Goal: Information Seeking & Learning: Learn about a topic

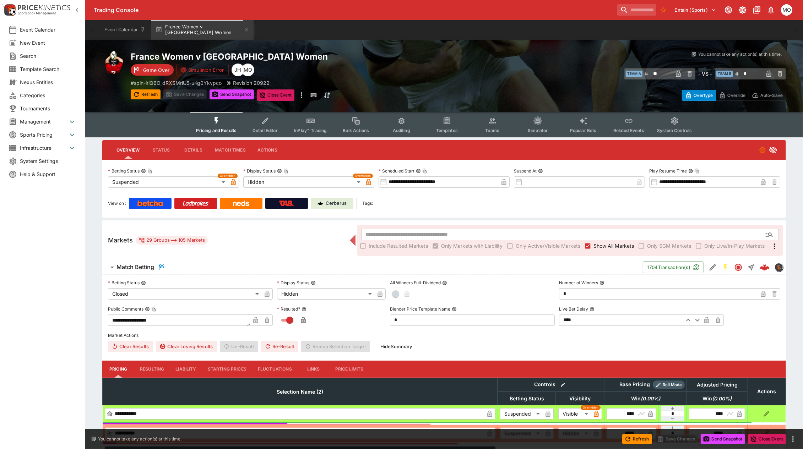
click at [450, 123] on icon "Event type filters" at bounding box center [447, 120] width 7 height 7
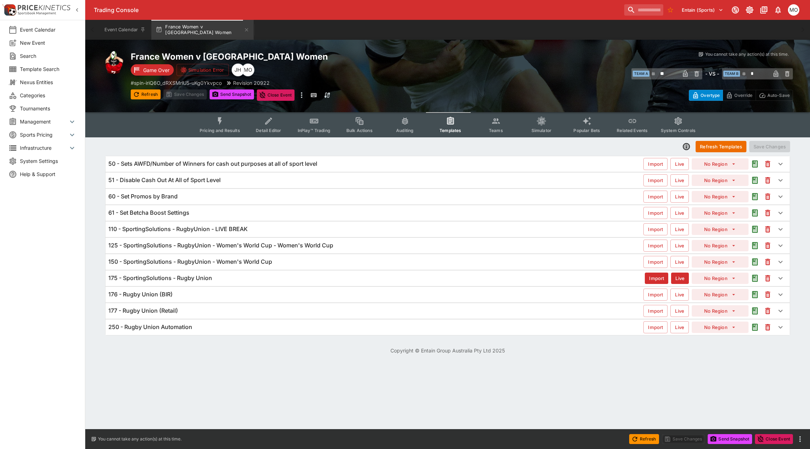
click at [345, 245] on div "125 - SportingSolutions - RugbyUnion - Women's World Cup - Women's World Cup" at bounding box center [375, 245] width 535 height 7
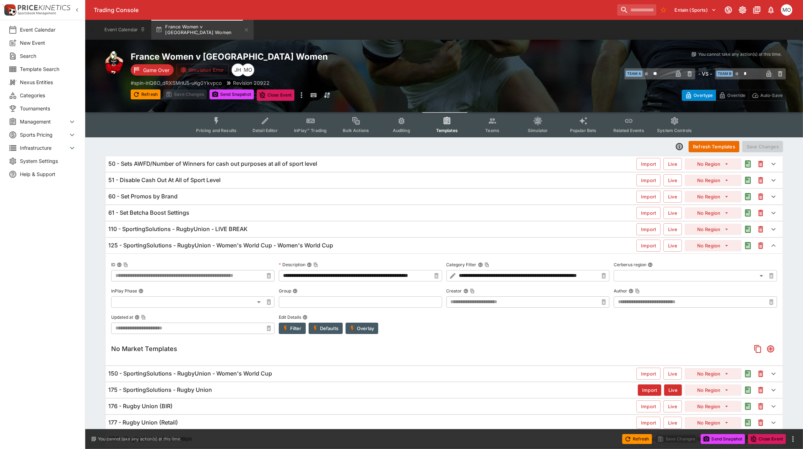
type input "**********"
click at [364, 331] on button "Overlay" at bounding box center [362, 328] width 33 height 11
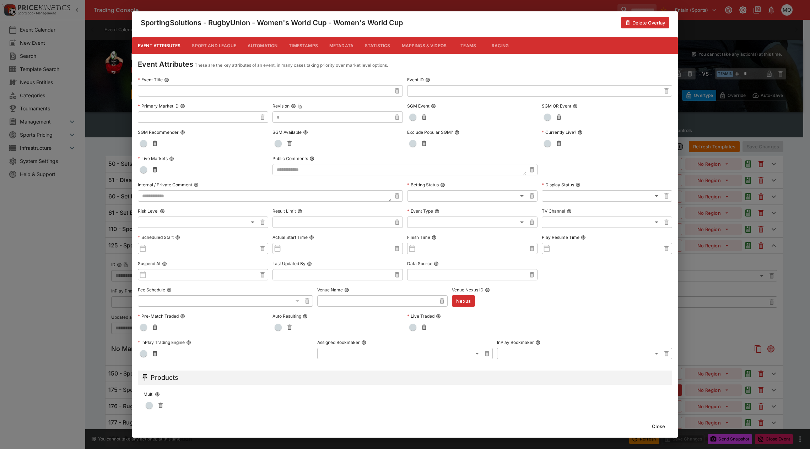
click at [336, 49] on button "Metadata" at bounding box center [341, 45] width 36 height 17
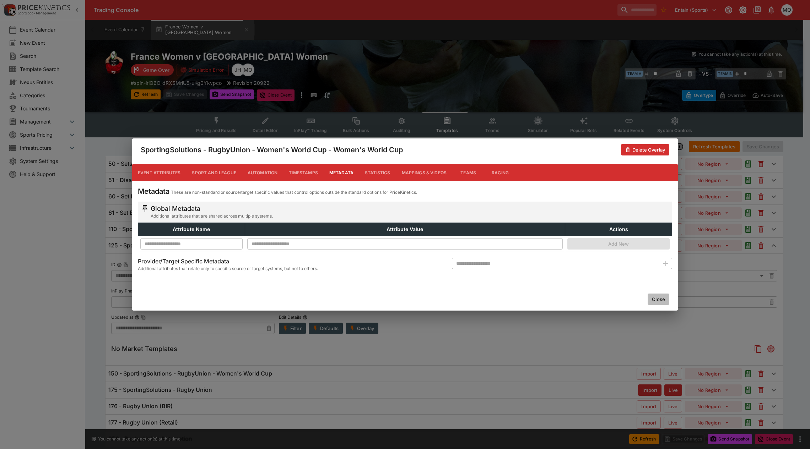
click at [649, 299] on button "Close" at bounding box center [658, 299] width 22 height 11
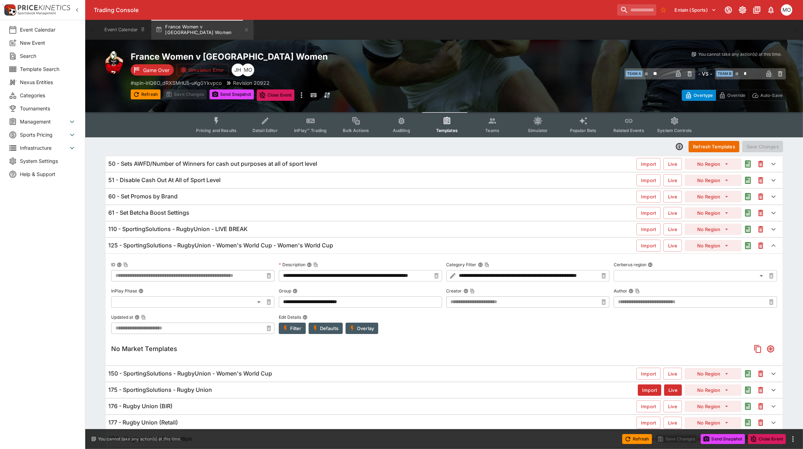
click at [315, 373] on div "150 - SportingSolutions - RugbyUnion - Women's World Cup" at bounding box center [372, 373] width 528 height 7
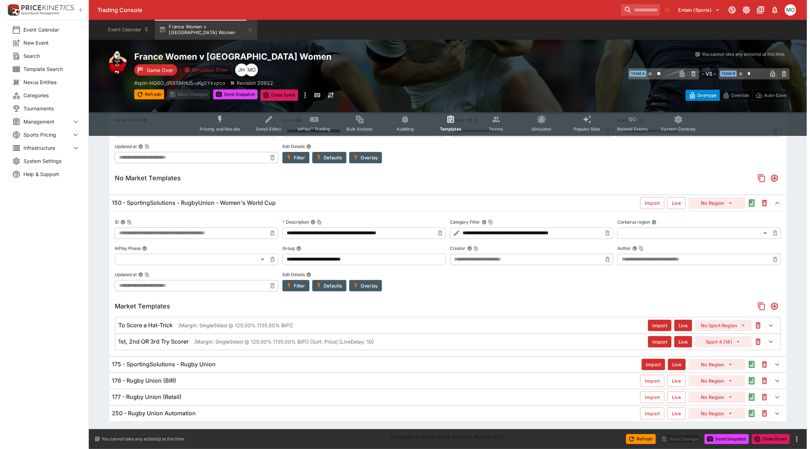
scroll to position [174, 0]
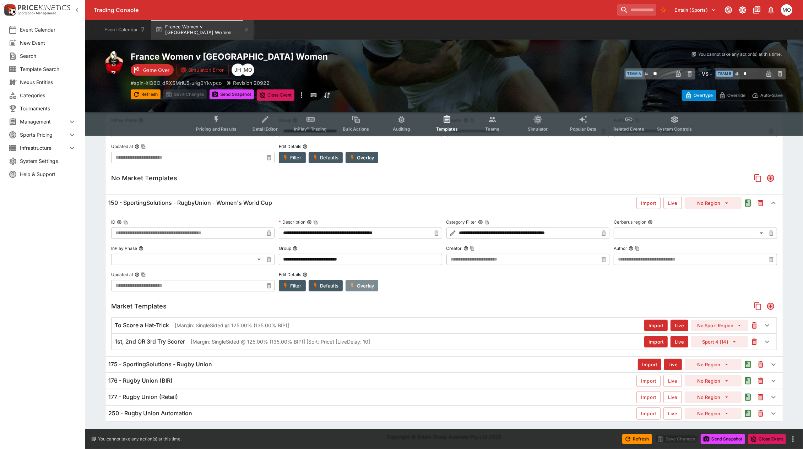
click at [354, 284] on icon "button" at bounding box center [352, 286] width 6 height 6
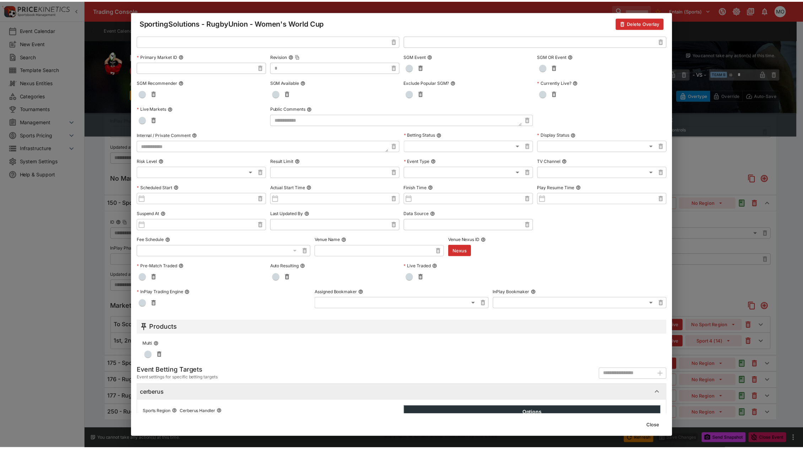
scroll to position [0, 0]
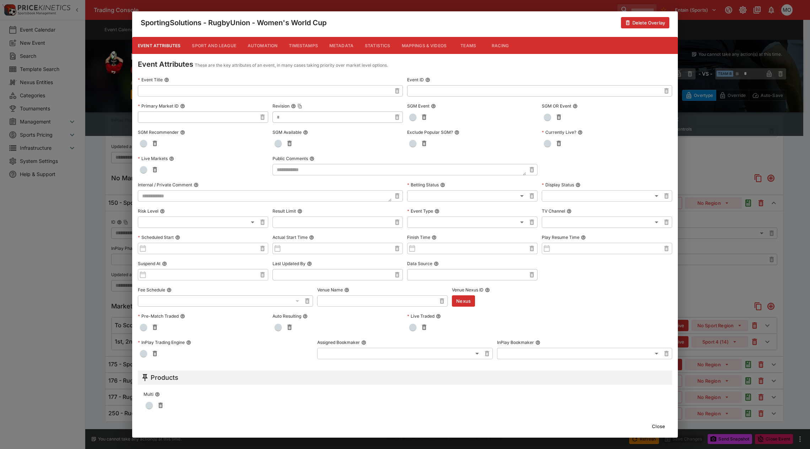
click at [346, 44] on button "Metadata" at bounding box center [341, 45] width 36 height 17
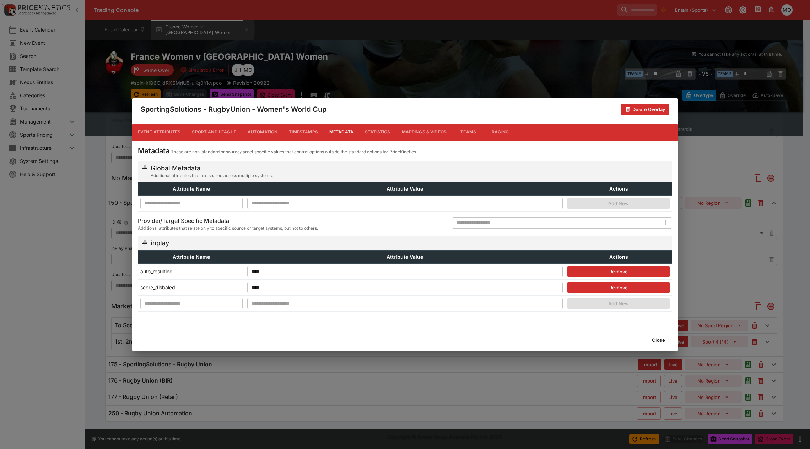
click at [658, 339] on button "Close" at bounding box center [658, 340] width 22 height 11
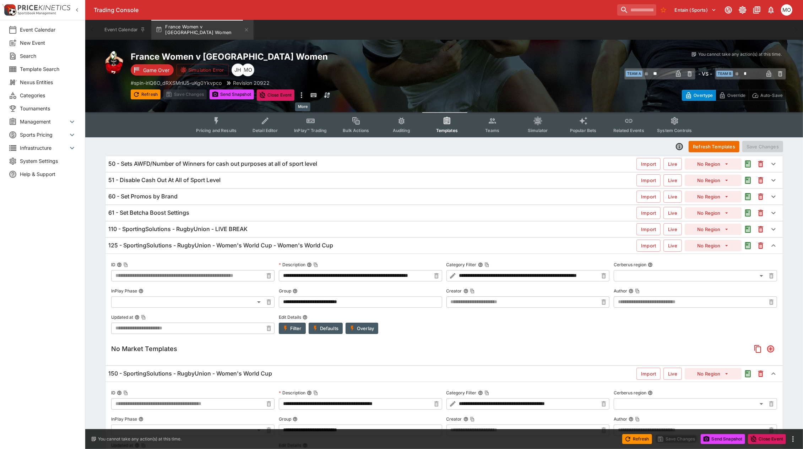
click at [301, 92] on icon "more" at bounding box center [301, 95] width 9 height 9
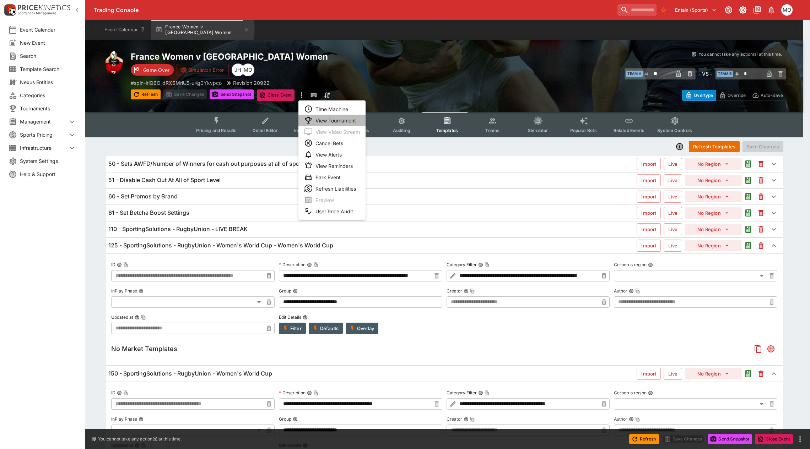
click at [321, 120] on li "View Tournament" at bounding box center [331, 120] width 67 height 11
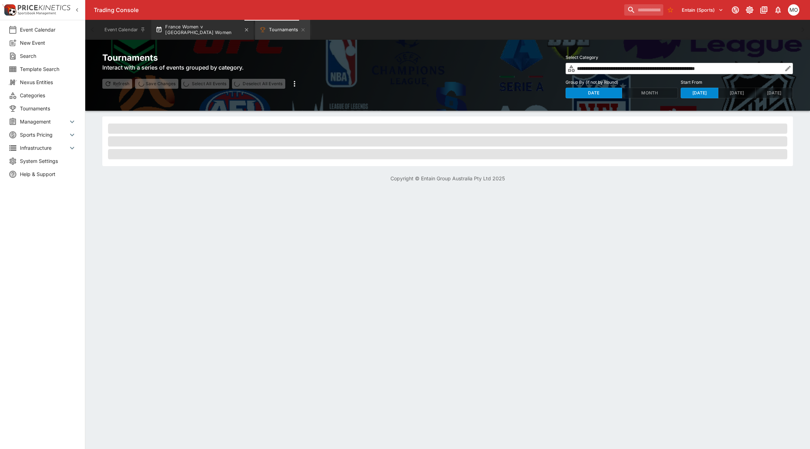
click at [207, 28] on button "France Women v Italy Women" at bounding box center [202, 30] width 102 height 20
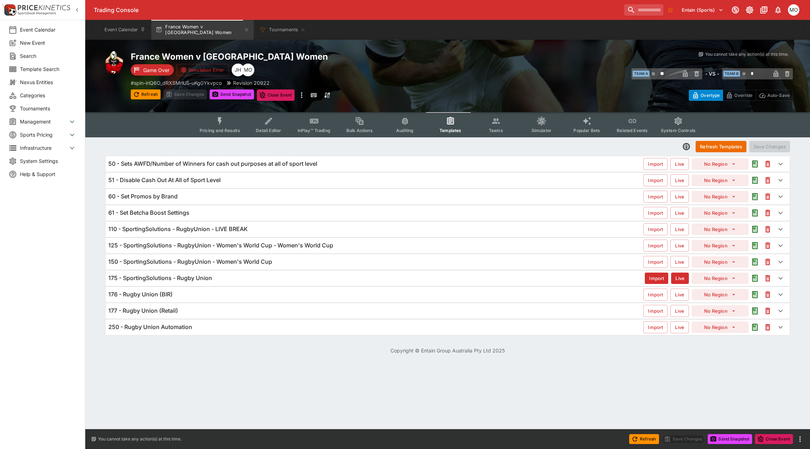
click at [229, 128] on span "Pricing and Results" at bounding box center [220, 130] width 40 height 5
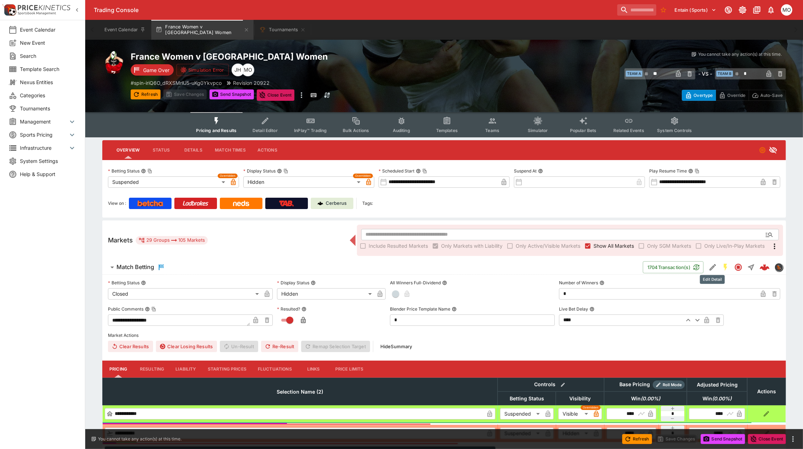
click at [713, 267] on icon "Edit Detail" at bounding box center [712, 267] width 9 height 9
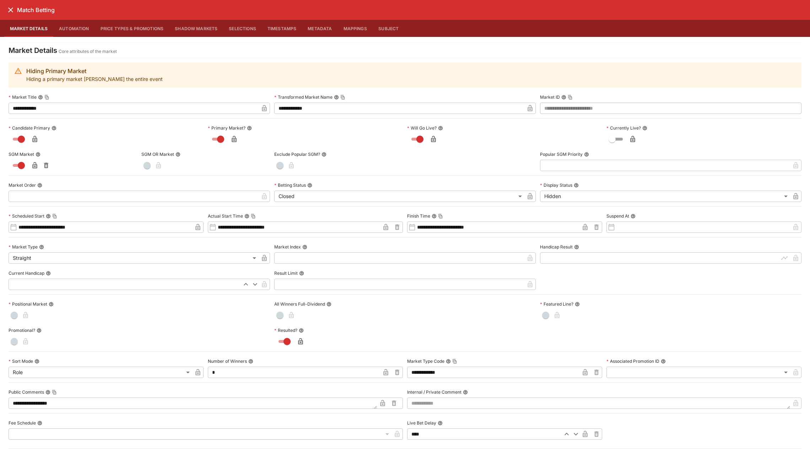
scroll to position [178, 0]
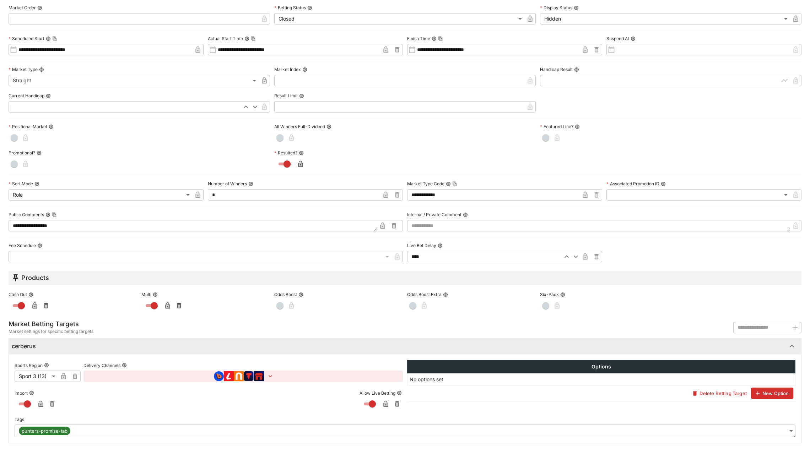
click at [782, 430] on body "**********" at bounding box center [405, 441] width 810 height 883
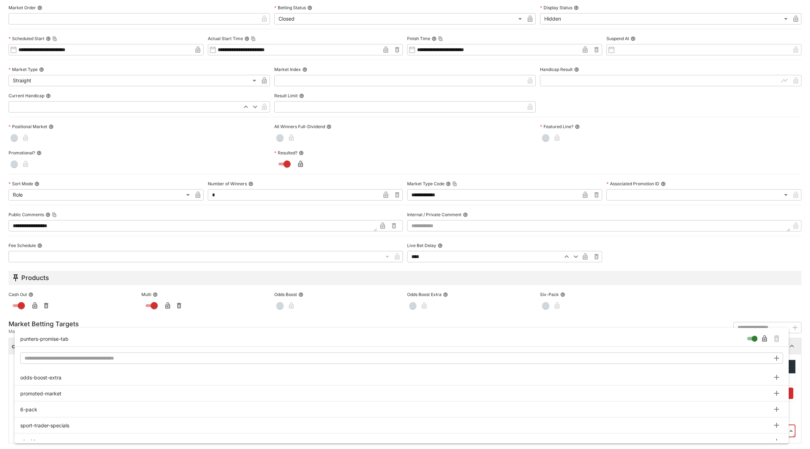
type input "**********"
click at [773, 336] on icon "Remove Tag" at bounding box center [776, 339] width 9 height 9
click at [749, 311] on div at bounding box center [405, 224] width 810 height 449
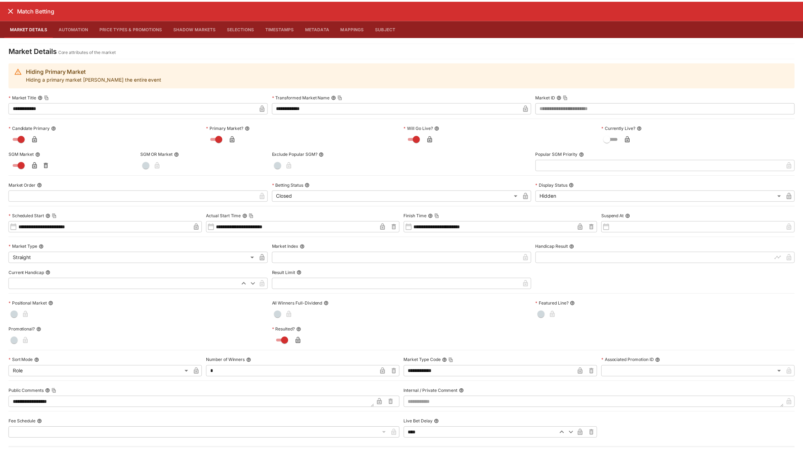
scroll to position [0, 0]
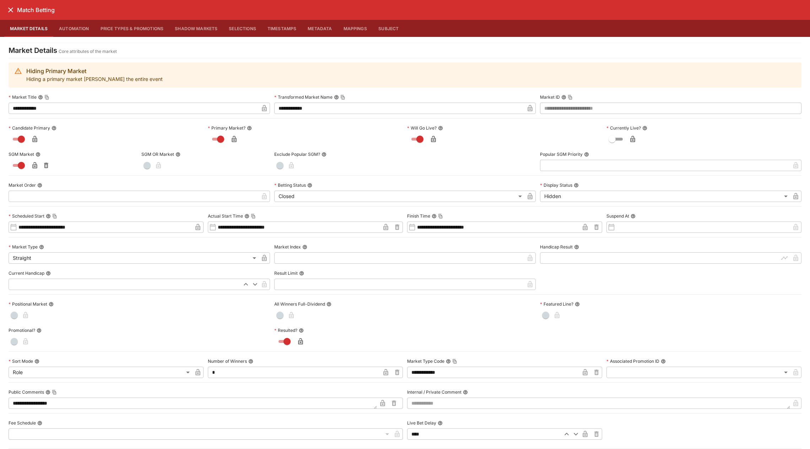
click at [9, 7] on icon "close" at bounding box center [10, 10] width 9 height 9
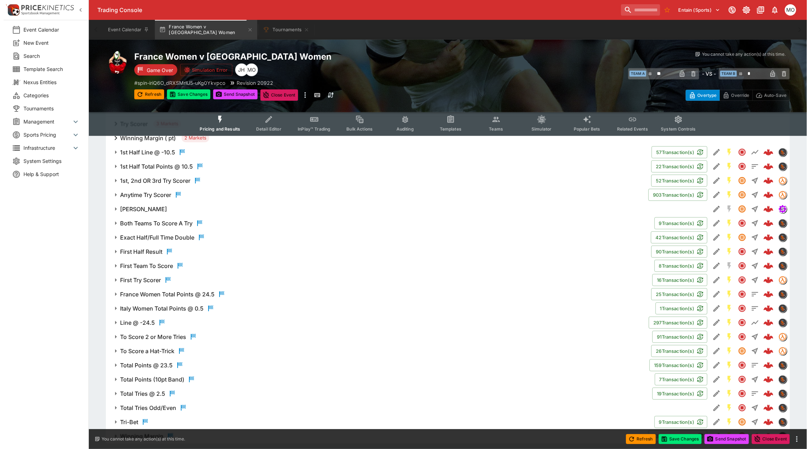
scroll to position [433, 0]
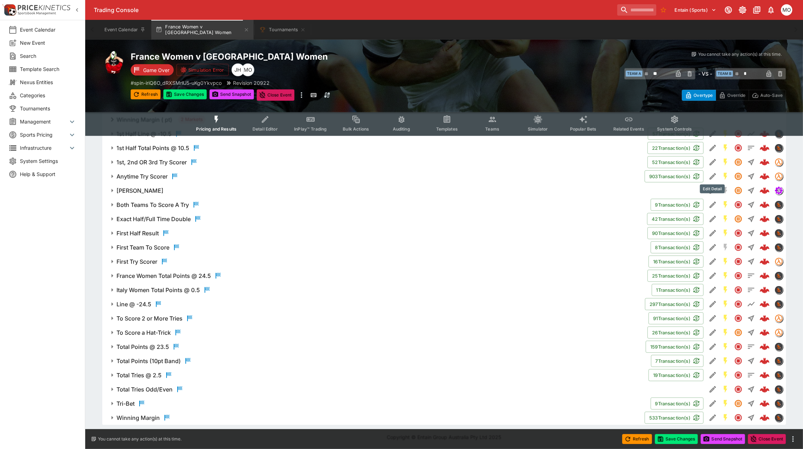
click at [716, 177] on button "Edit Detail" at bounding box center [712, 176] width 13 height 13
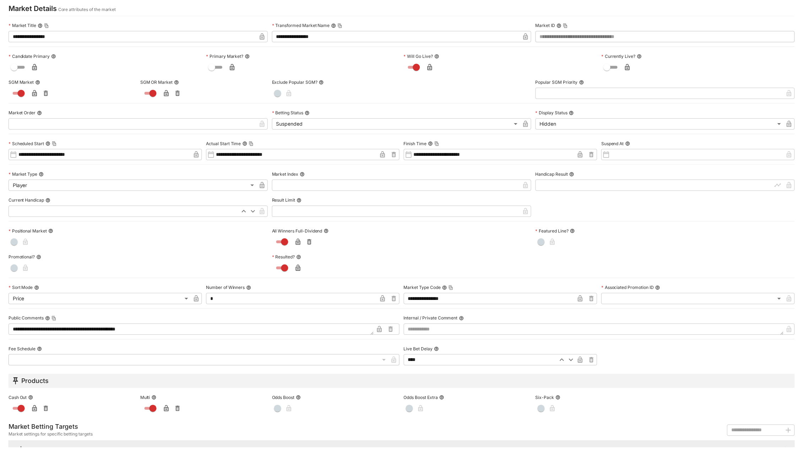
scroll to position [0, 0]
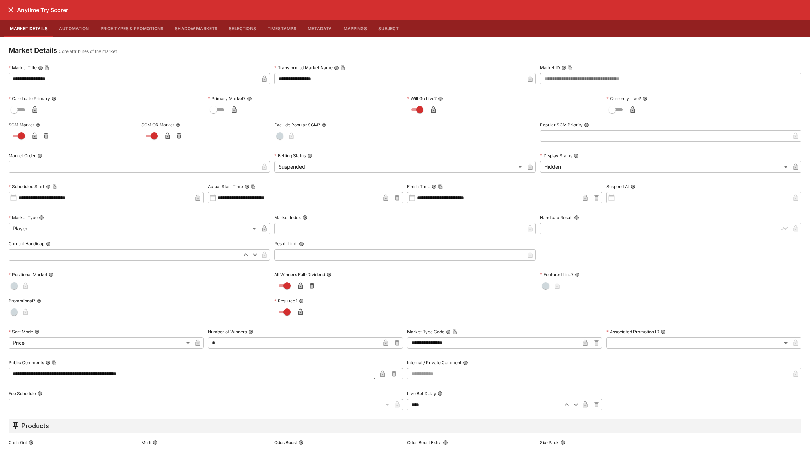
click at [6, 12] on icon "close" at bounding box center [10, 10] width 9 height 9
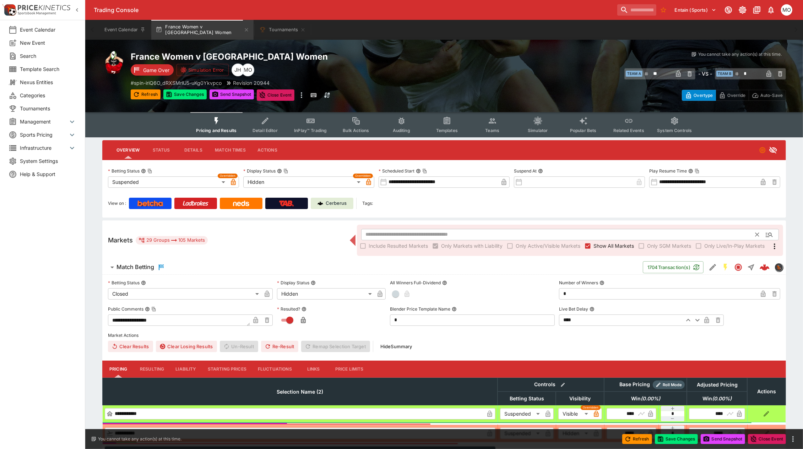
click at [395, 230] on input "text" at bounding box center [558, 234] width 395 height 11
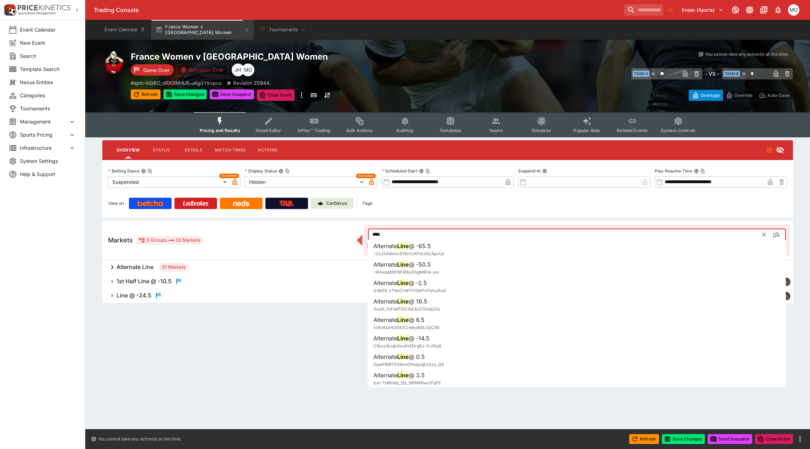
type input "****"
click at [232, 324] on div "Copyright © Entain Group Australia Pty Ltd 2025" at bounding box center [447, 315] width 724 height 25
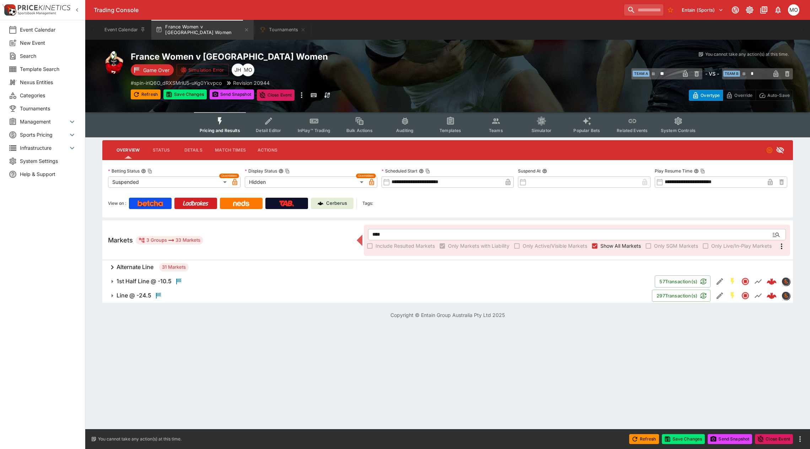
click at [721, 294] on icon "Edit Detail" at bounding box center [719, 296] width 9 height 9
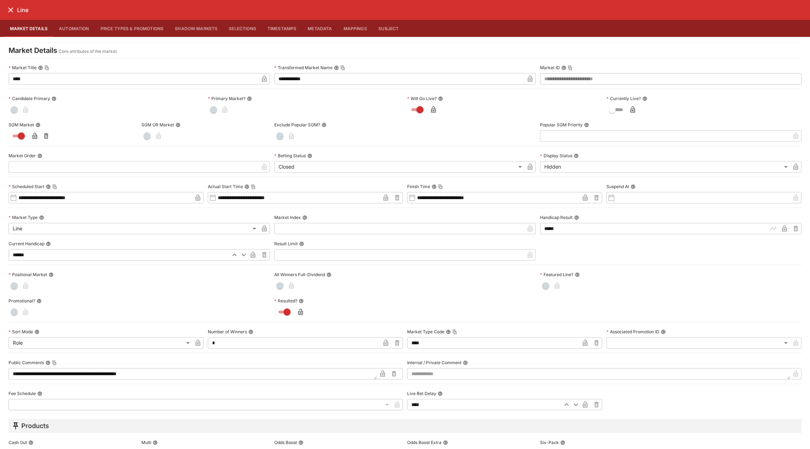
scroll to position [149, 0]
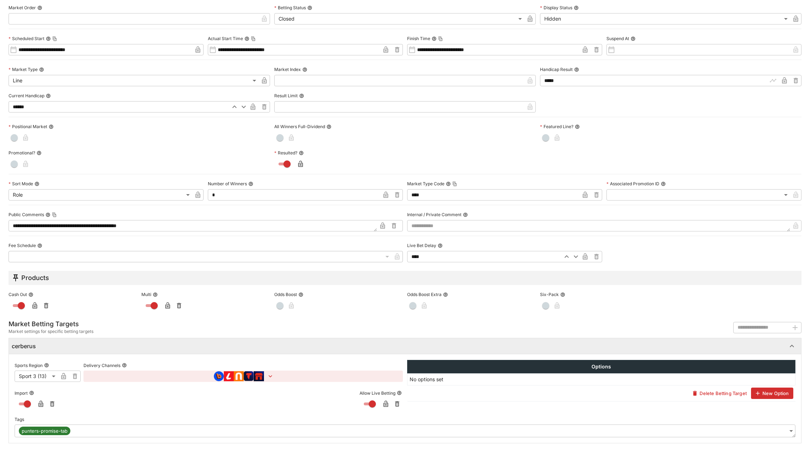
click at [783, 327] on body "**********" at bounding box center [405, 163] width 810 height 327
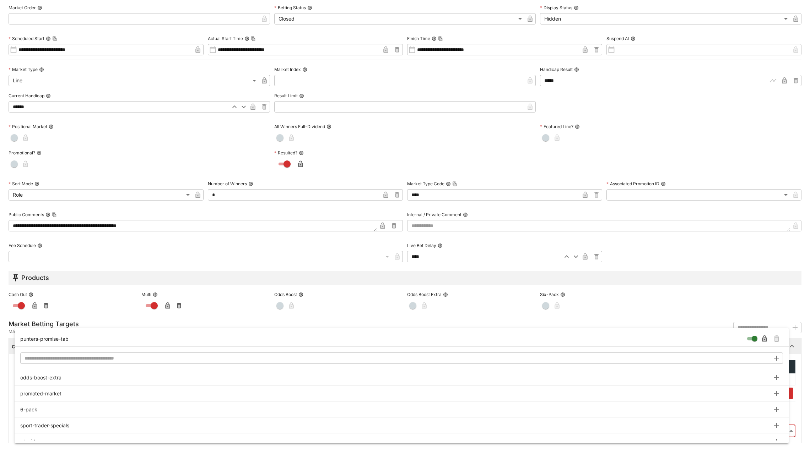
type input "**********"
click at [775, 337] on icon "Remove Tag" at bounding box center [776, 339] width 5 height 6
drag, startPoint x: 801, startPoint y: 369, endPoint x: 796, endPoint y: 369, distance: 4.3
click at [801, 369] on div at bounding box center [405, 224] width 810 height 449
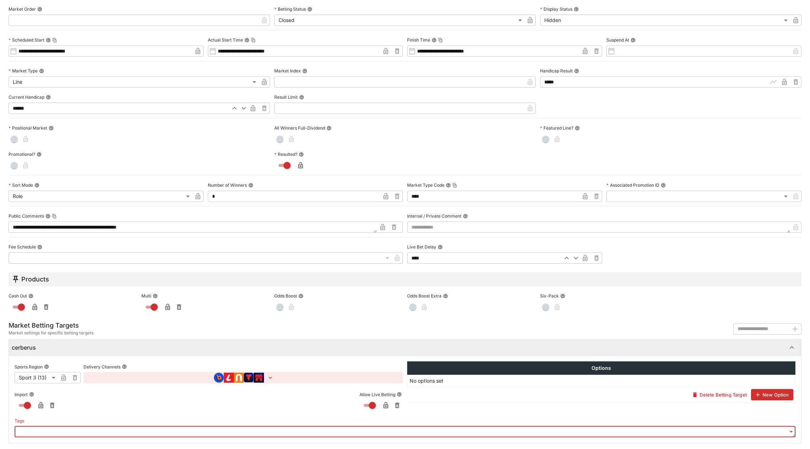
scroll to position [0, 0]
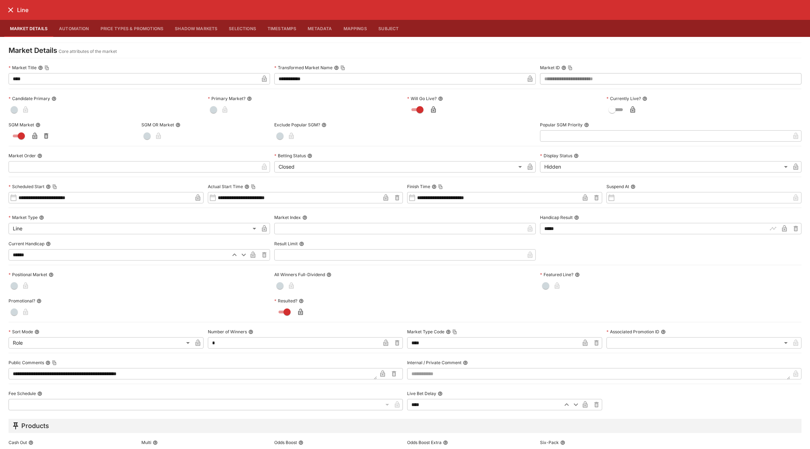
drag, startPoint x: 20, startPoint y: 11, endPoint x: 14, endPoint y: 9, distance: 6.2
click at [20, 11] on h6 "Line" at bounding box center [22, 9] width 11 height 7
click at [13, 9] on icon "close" at bounding box center [10, 10] width 9 height 9
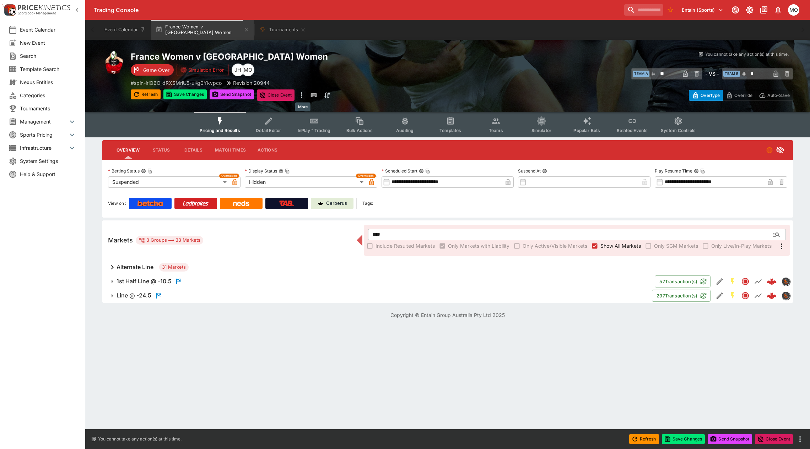
click at [302, 97] on icon "more" at bounding box center [301, 95] width 1 height 6
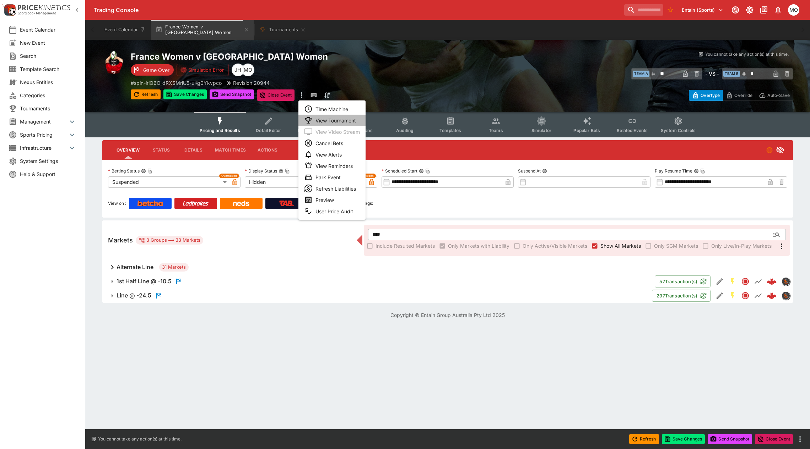
click at [329, 115] on li "View Tournament" at bounding box center [331, 120] width 67 height 11
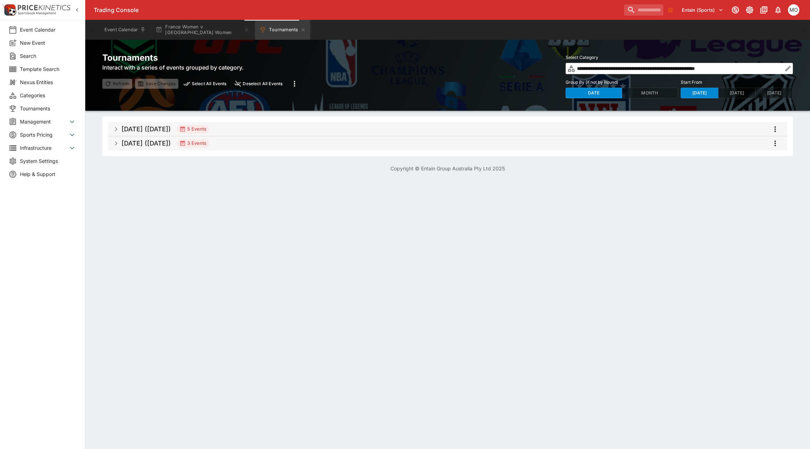
click at [491, 181] on html "**********" at bounding box center [405, 90] width 810 height 181
click at [126, 130] on h5 "Aug 2025 (2025-08-24)" at bounding box center [145, 129] width 49 height 8
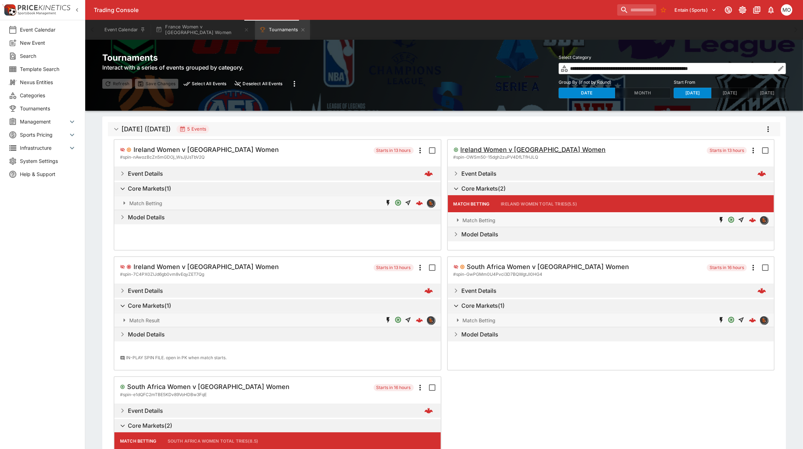
click at [537, 151] on h5 "Ireland Women v Japan Women" at bounding box center [533, 150] width 145 height 8
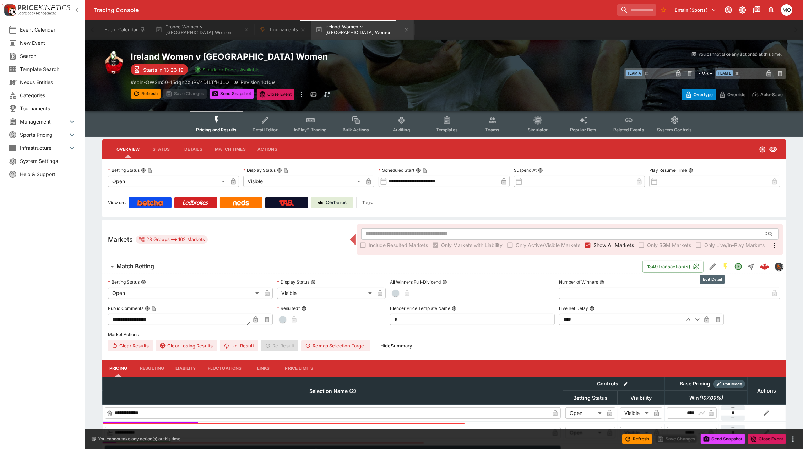
click at [709, 263] on icon "Edit Detail" at bounding box center [712, 266] width 9 height 9
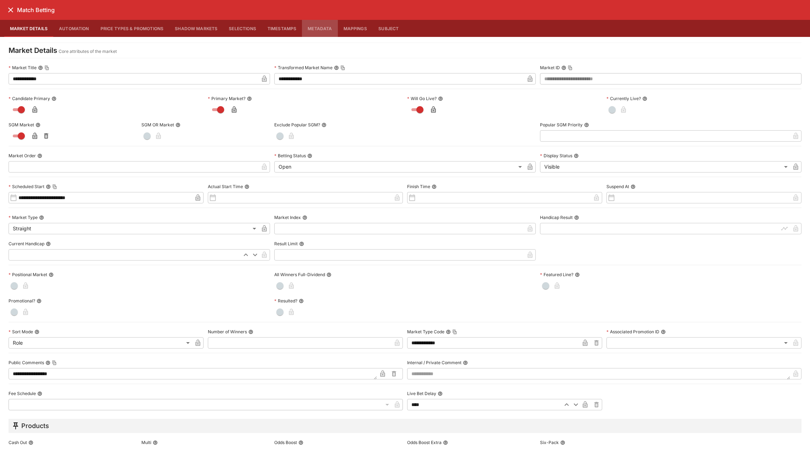
click at [311, 32] on button "Metadata" at bounding box center [320, 28] width 36 height 17
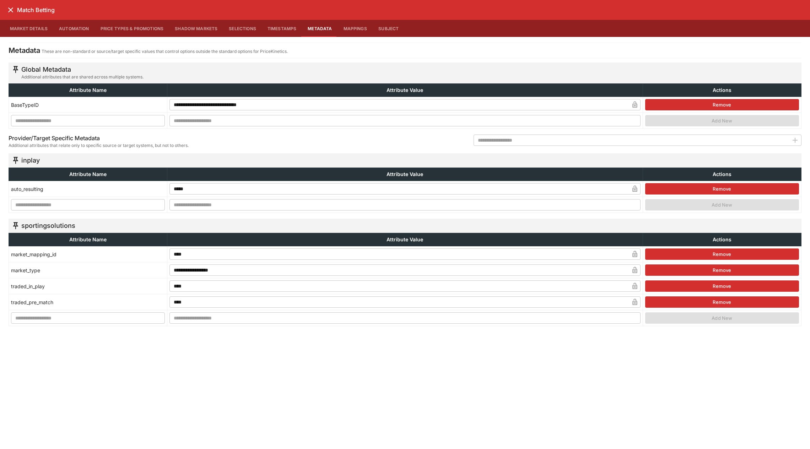
click at [13, 10] on icon "close" at bounding box center [10, 10] width 9 height 9
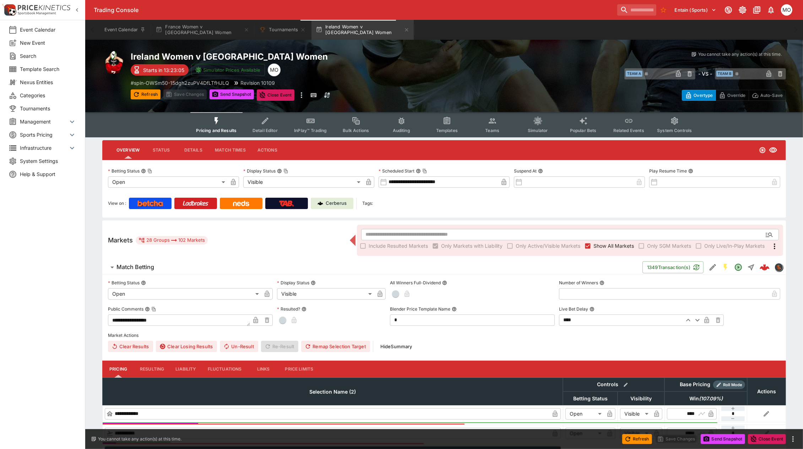
click at [442, 121] on icon "Event type filters" at bounding box center [446, 120] width 9 height 9
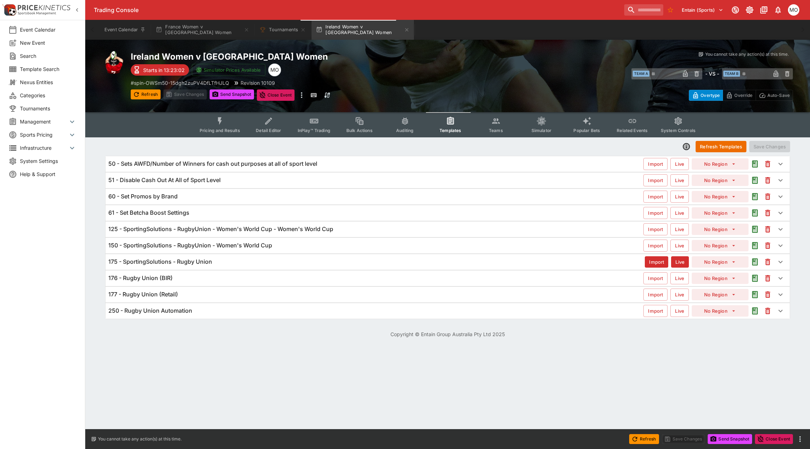
click at [240, 225] on h6 "125 - SportingSolutions - RugbyUnion - Women's World Cup - Women's World Cup" at bounding box center [220, 228] width 225 height 7
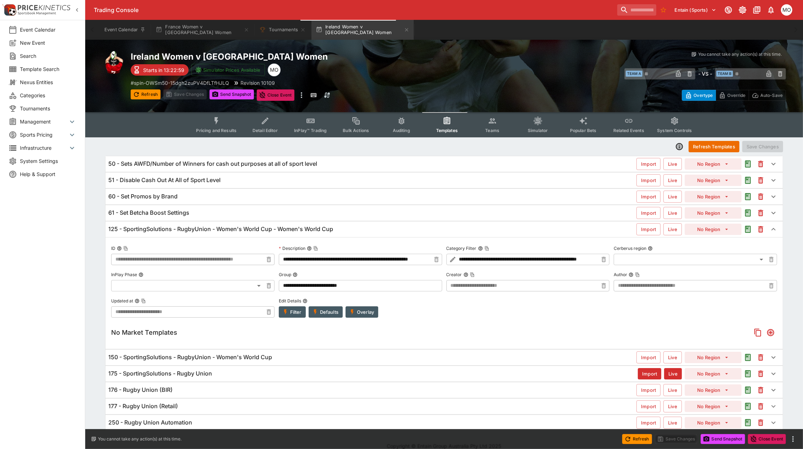
click at [364, 311] on button "Overlay" at bounding box center [362, 311] width 33 height 11
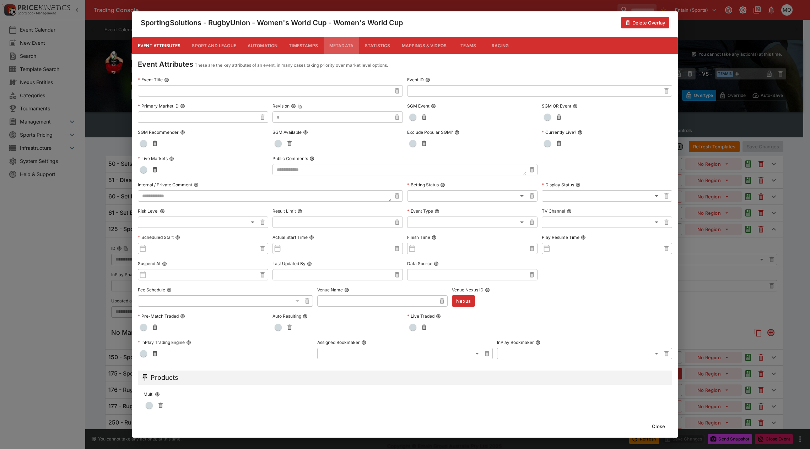
click at [340, 45] on button "Metadata" at bounding box center [341, 45] width 36 height 17
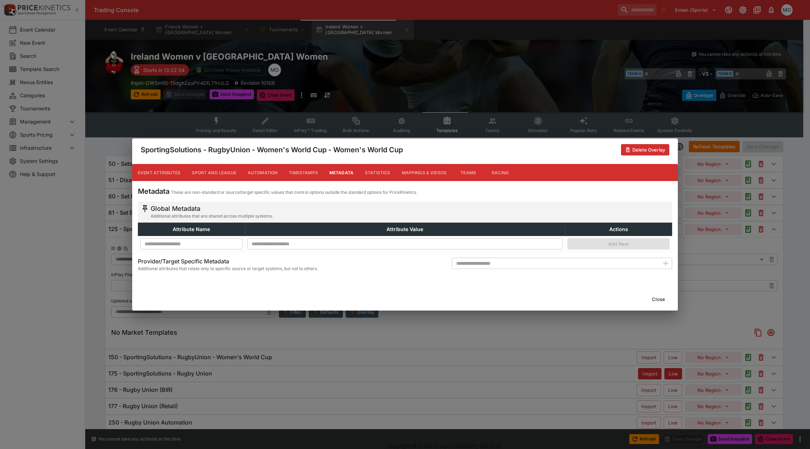
click at [656, 295] on button "Close" at bounding box center [658, 299] width 22 height 11
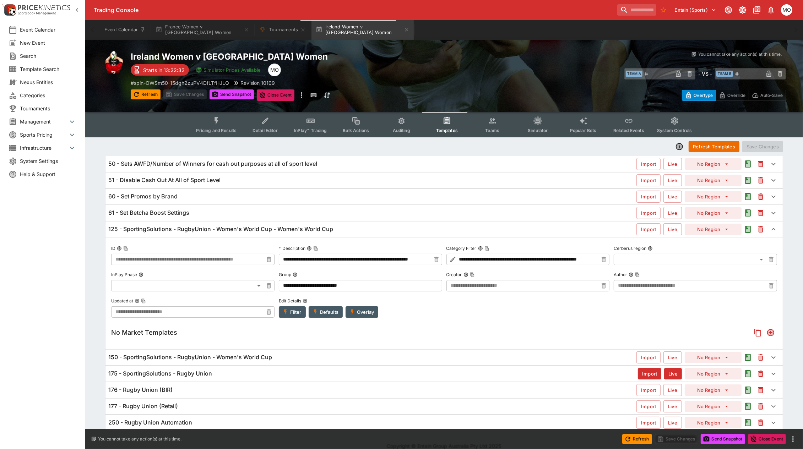
click at [254, 360] on h6 "150 - SportingSolutions - RugbyUnion - Women's World Cup" at bounding box center [190, 357] width 164 height 7
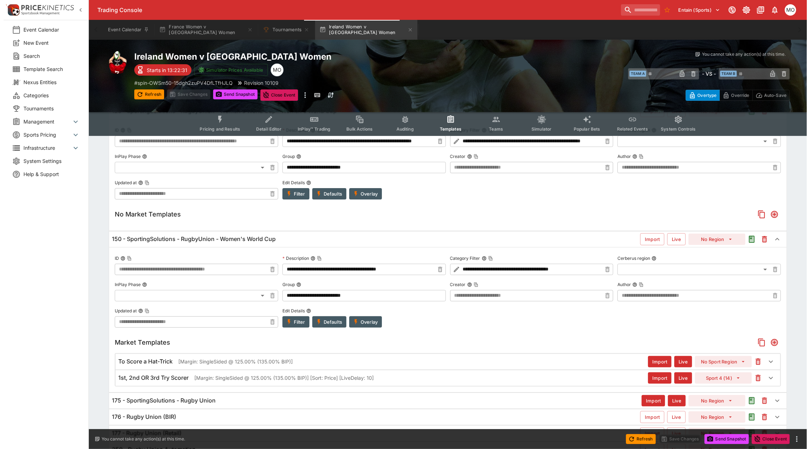
scroll to position [156, 0]
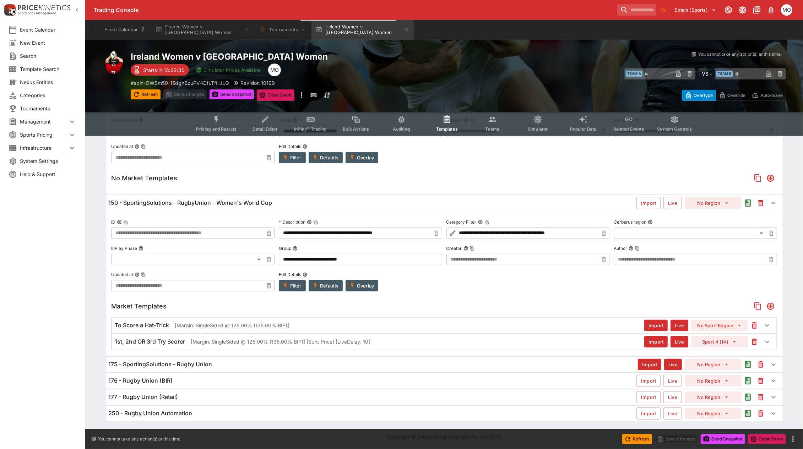
click at [360, 285] on button "Overlay" at bounding box center [362, 285] width 33 height 11
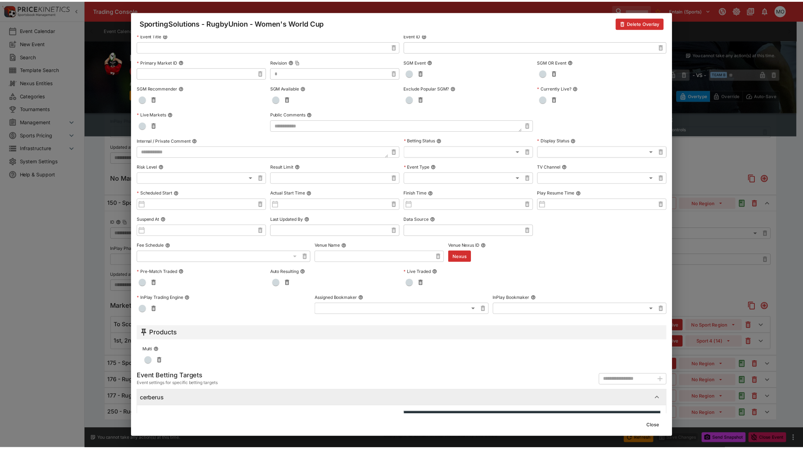
scroll to position [0, 0]
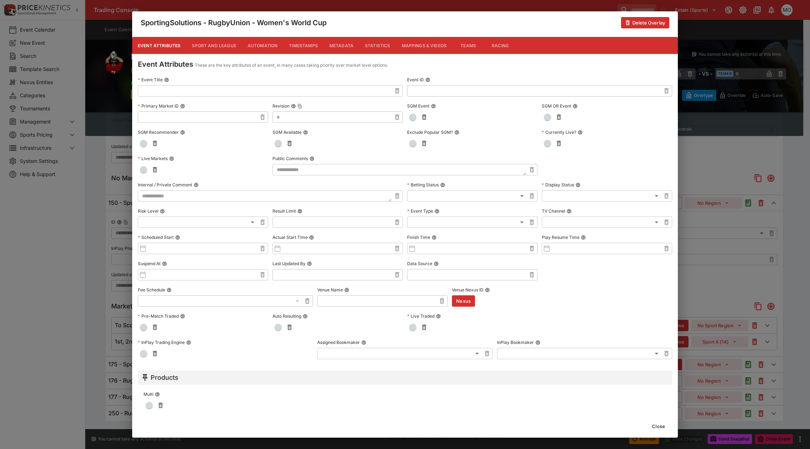
click at [344, 42] on button "Metadata" at bounding box center [341, 45] width 36 height 17
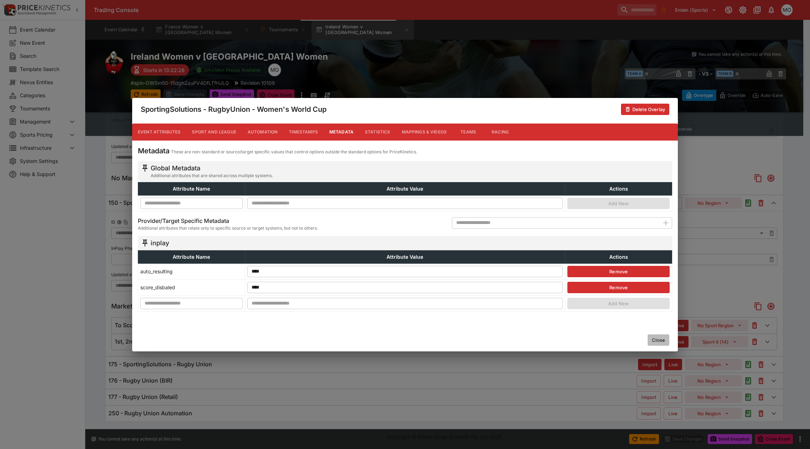
click at [656, 338] on button "Close" at bounding box center [658, 340] width 22 height 11
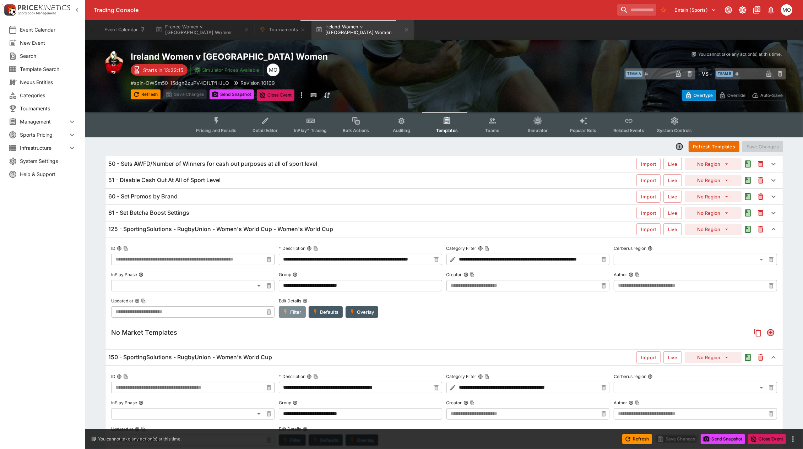
click at [290, 312] on button "Filter" at bounding box center [292, 311] width 27 height 11
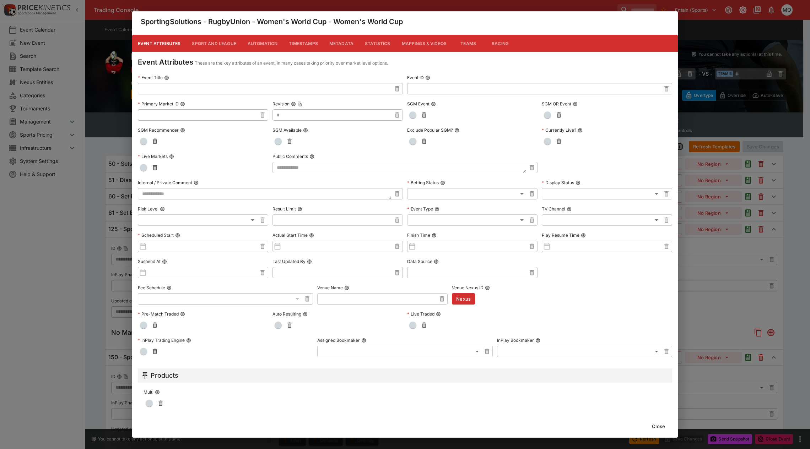
click at [344, 45] on button "Metadata" at bounding box center [341, 43] width 36 height 17
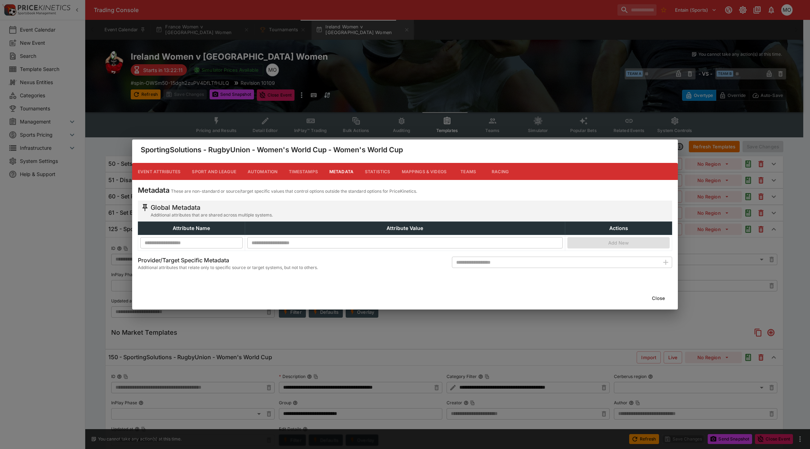
click at [657, 295] on button "Close" at bounding box center [658, 298] width 22 height 11
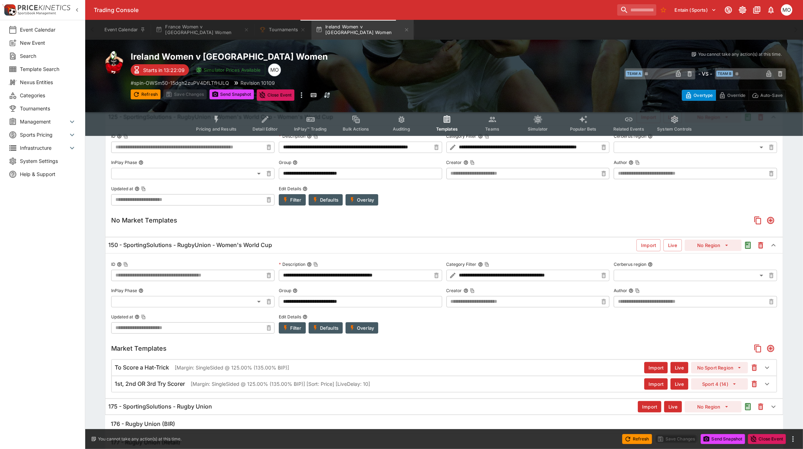
scroll to position [156, 0]
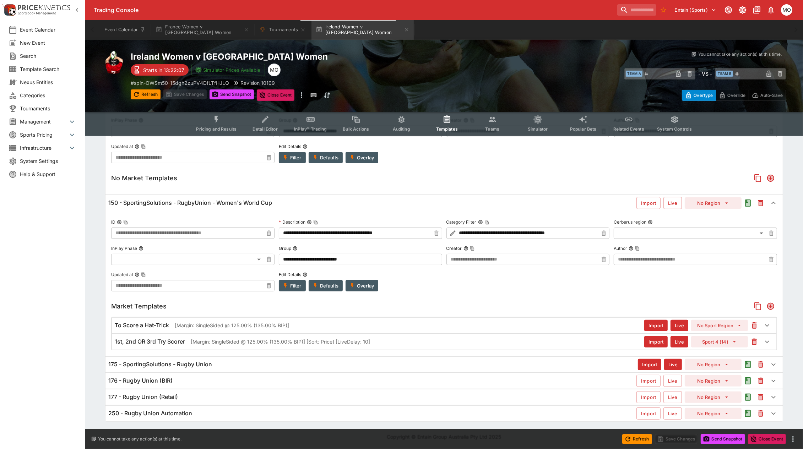
click at [267, 357] on div "175 - SportingSolutions - Rugby Union Import Live No Region" at bounding box center [443, 365] width 677 height 16
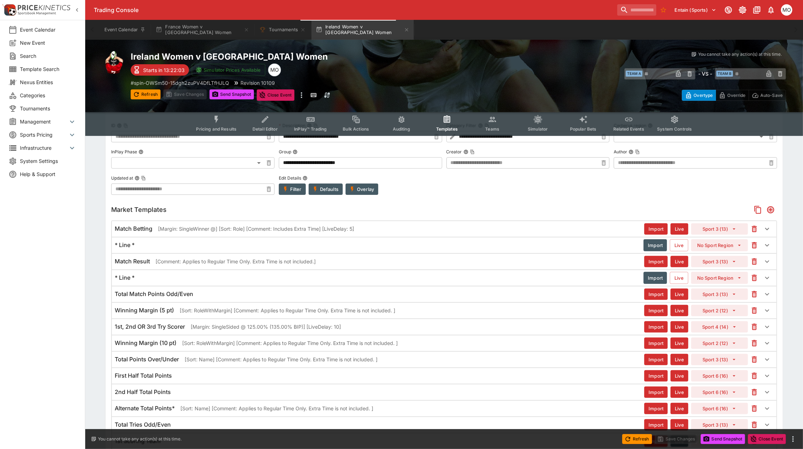
click at [240, 223] on div "Match Betting [Margin: SingleWinner @] [Sort: Role] [Comment: Includes Extra Ti…" at bounding box center [444, 229] width 664 height 16
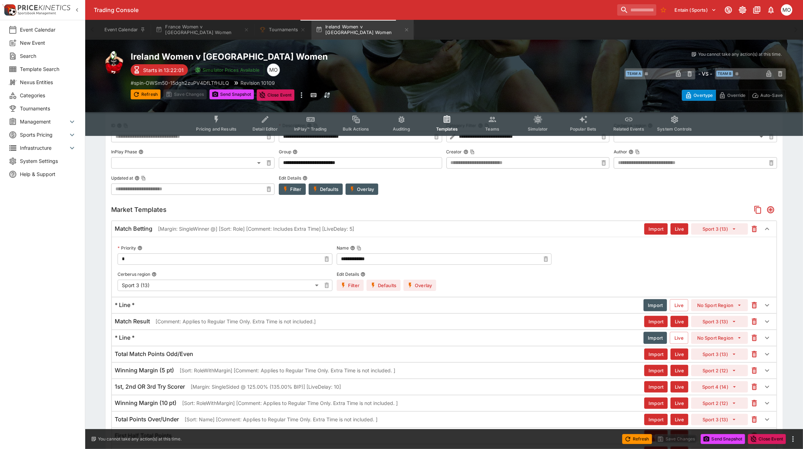
click at [423, 287] on button "Overlay" at bounding box center [419, 285] width 33 height 11
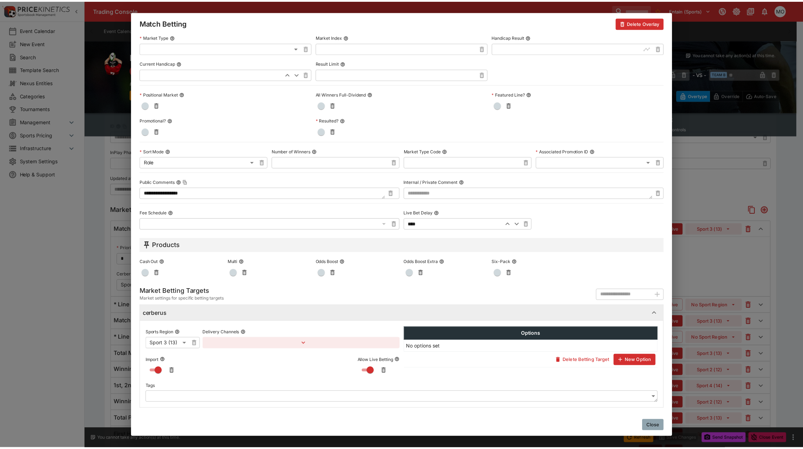
scroll to position [0, 0]
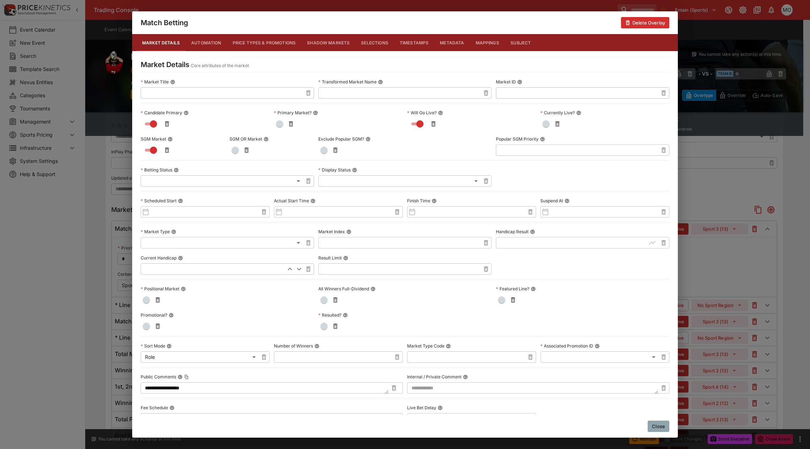
click at [441, 43] on button "Metadata" at bounding box center [452, 42] width 36 height 17
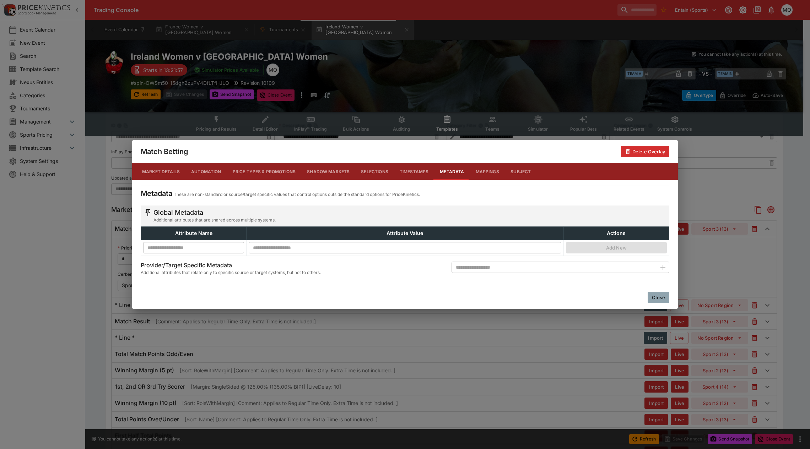
click at [660, 295] on button "Close" at bounding box center [658, 297] width 22 height 11
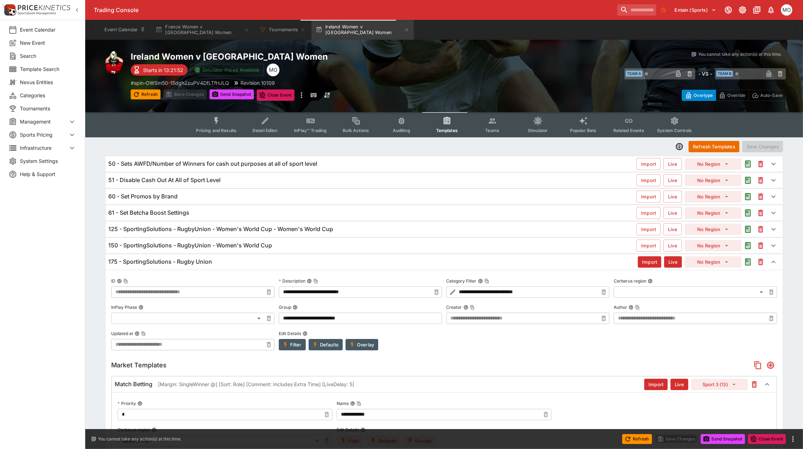
click at [228, 132] on span "Pricing and Results" at bounding box center [216, 130] width 40 height 5
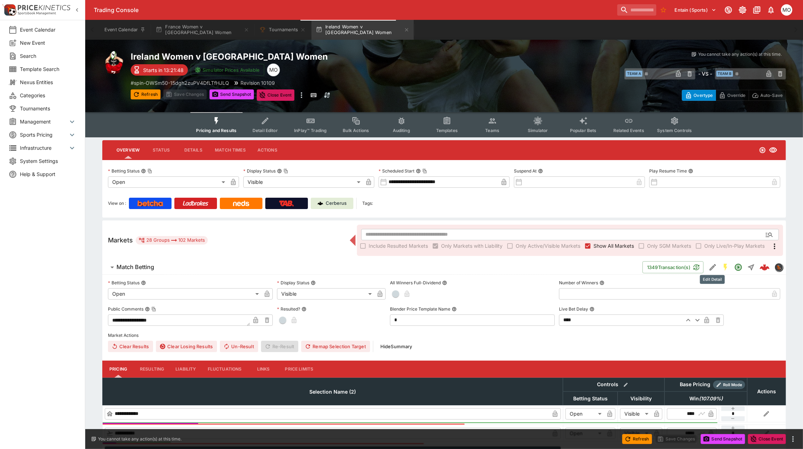
click at [713, 268] on icon "Edit Detail" at bounding box center [712, 267] width 9 height 9
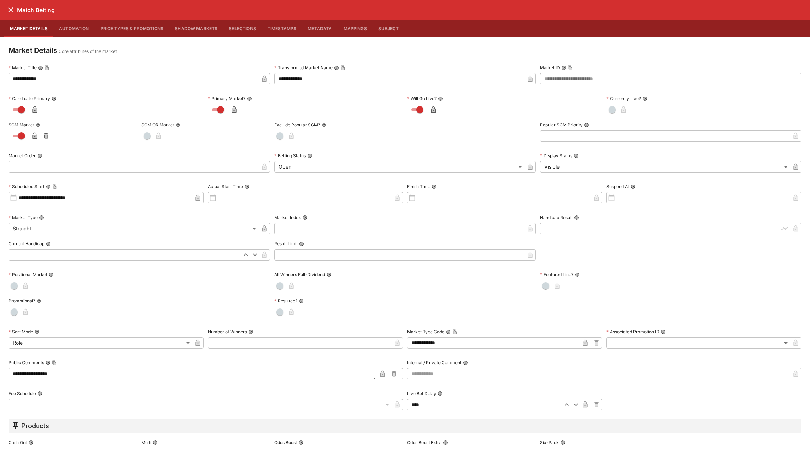
scroll to position [149, 0]
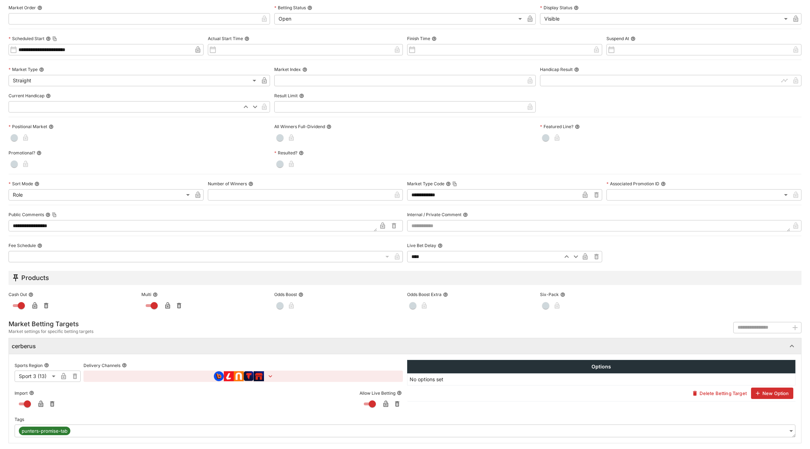
click at [762, 427] on body "**********" at bounding box center [405, 434] width 810 height 869
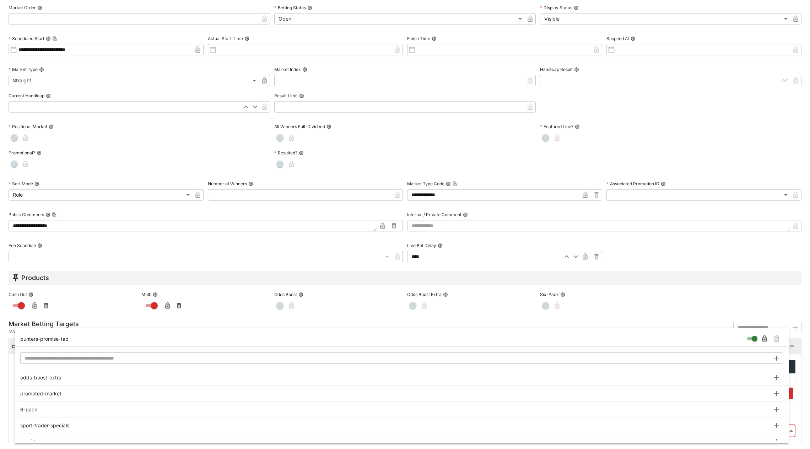
type input "**********"
click at [773, 338] on icon "Remove Tag" at bounding box center [776, 339] width 9 height 9
click at [796, 386] on div at bounding box center [405, 224] width 810 height 449
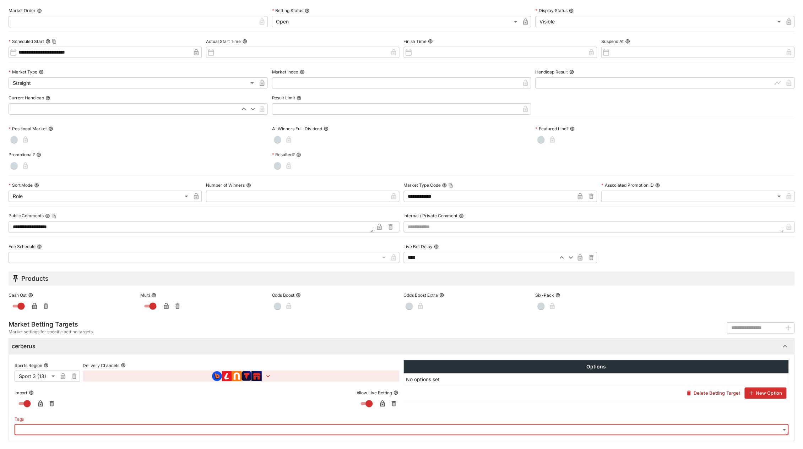
scroll to position [0, 0]
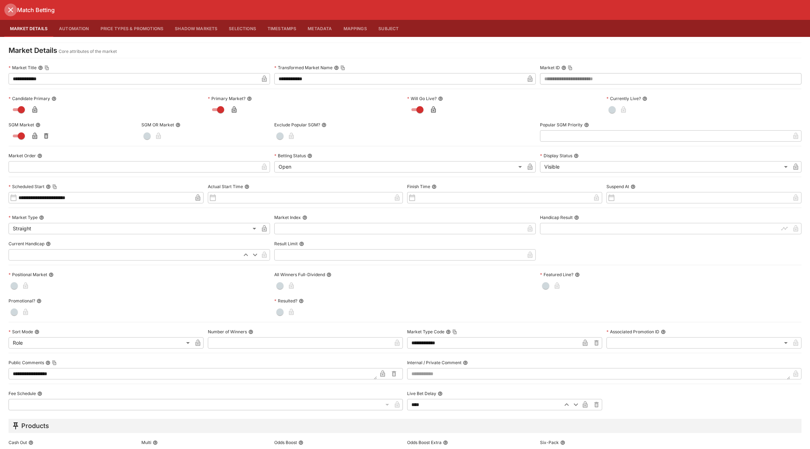
click at [12, 11] on icon "close" at bounding box center [10, 10] width 9 height 9
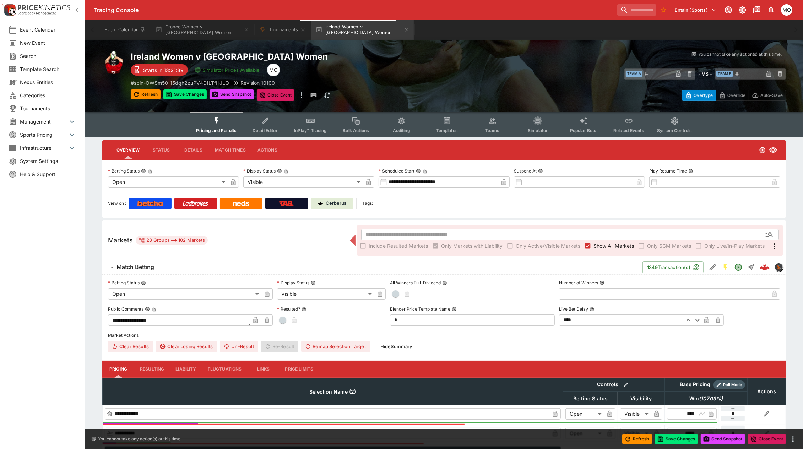
click at [414, 242] on span "Include Resulted Markets" at bounding box center [398, 245] width 59 height 7
click at [414, 235] on input "text" at bounding box center [558, 234] width 395 height 11
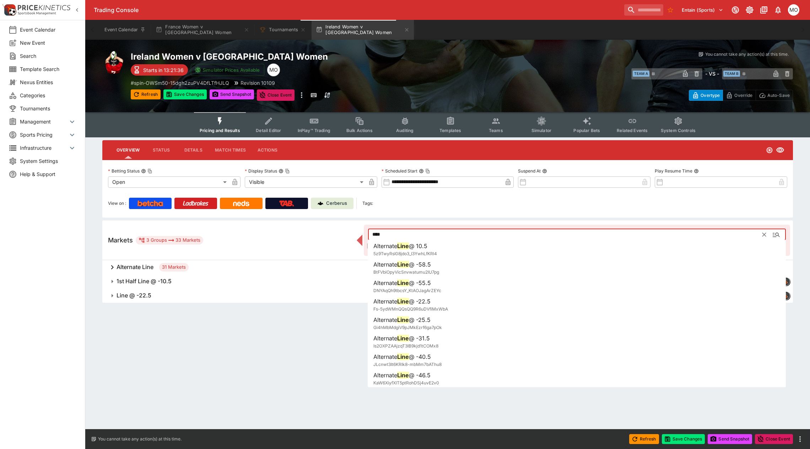
type input "****"
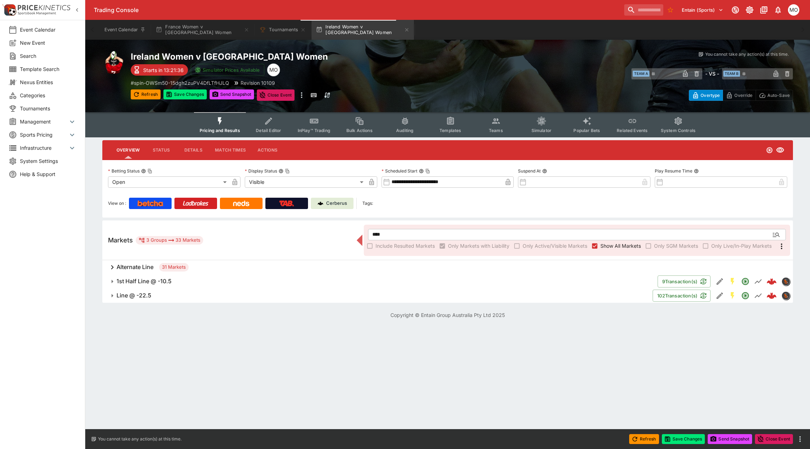
click at [169, 299] on button "Line @ -22.5" at bounding box center [377, 296] width 550 height 14
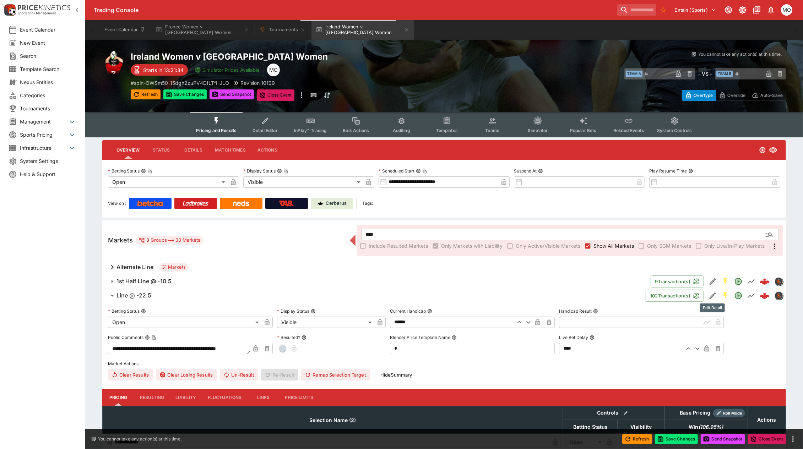
click at [709, 292] on icon "Edit Detail" at bounding box center [712, 296] width 9 height 9
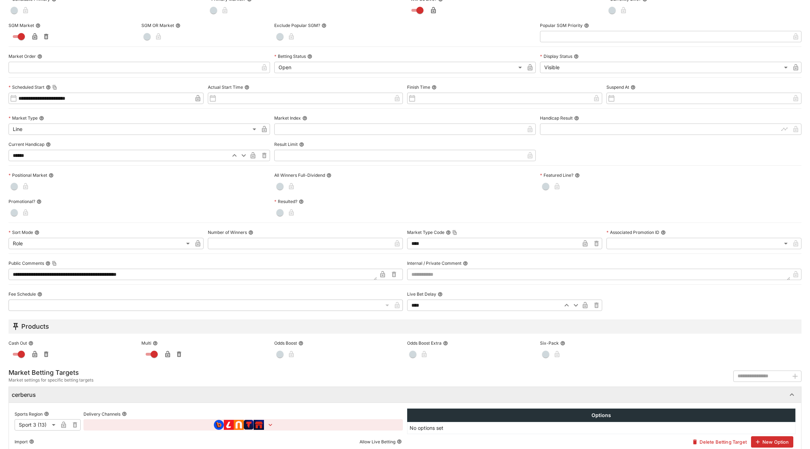
scroll to position [149, 0]
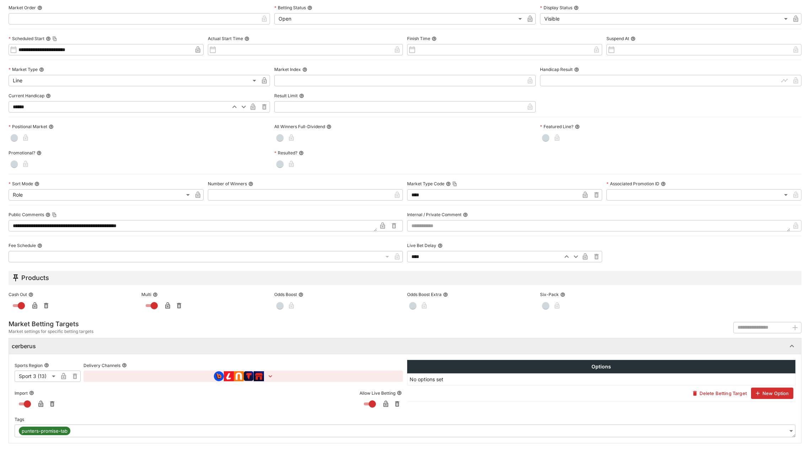
click at [786, 433] on body "**********" at bounding box center [405, 256] width 810 height 513
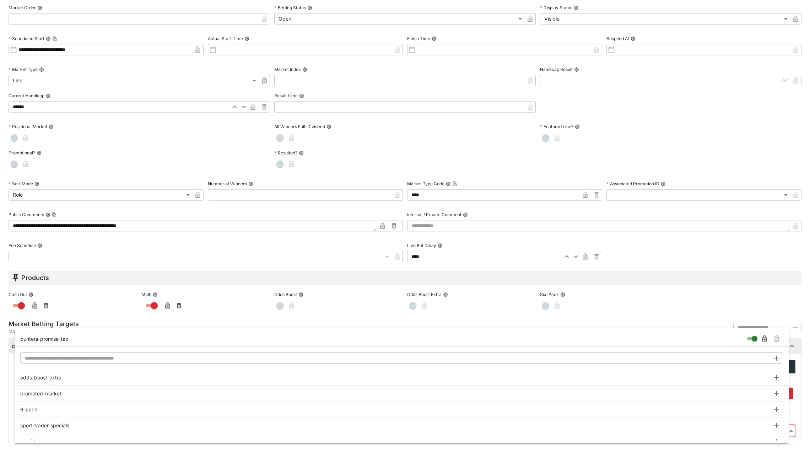
type input "**********"
click at [778, 341] on icon "Remove Tag" at bounding box center [776, 339] width 9 height 9
click at [797, 387] on div at bounding box center [405, 224] width 810 height 449
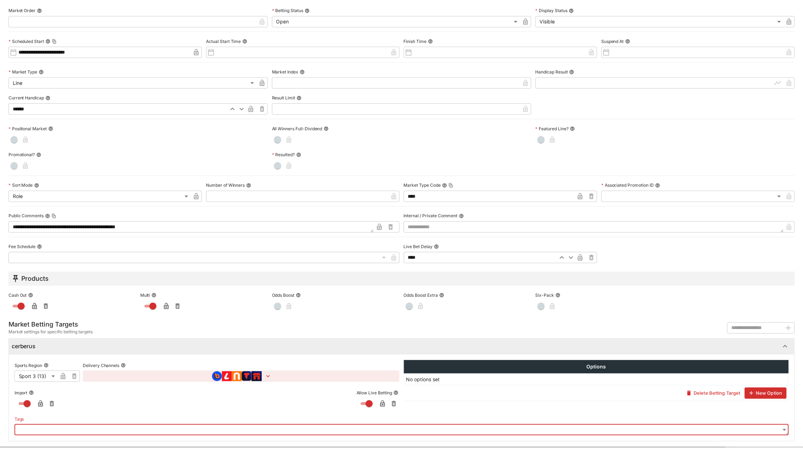
scroll to position [0, 0]
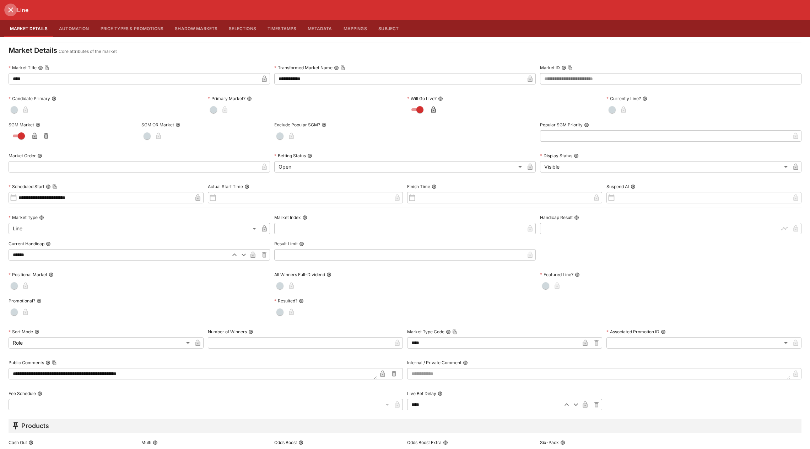
click at [11, 11] on icon "close" at bounding box center [10, 10] width 9 height 9
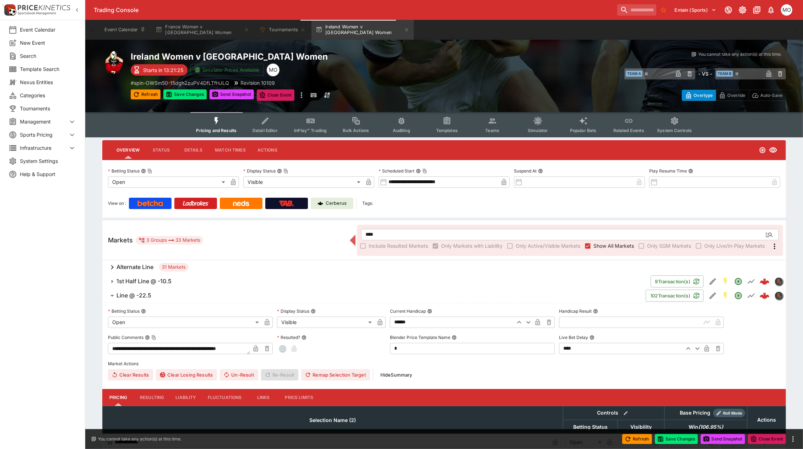
click at [334, 201] on p "Cerberus" at bounding box center [336, 203] width 21 height 7
click at [200, 98] on button "Save Changes" at bounding box center [184, 94] width 43 height 10
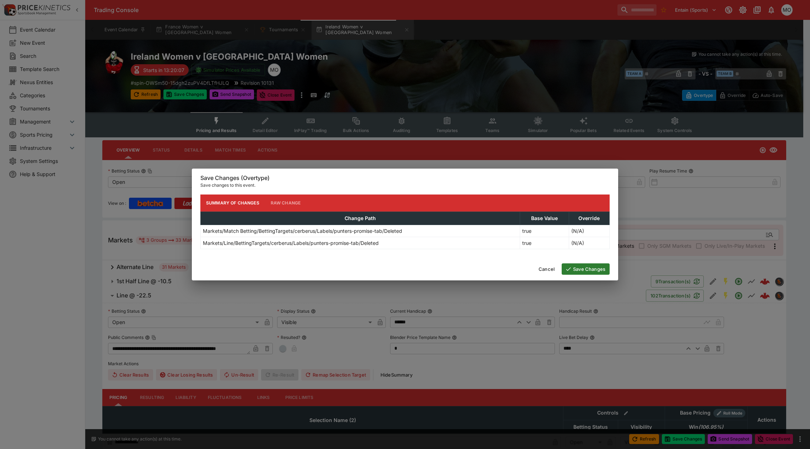
click at [582, 263] on div "Cancel Save Changes" at bounding box center [405, 269] width 426 height 23
click at [581, 267] on button "Save Changes" at bounding box center [585, 268] width 48 height 11
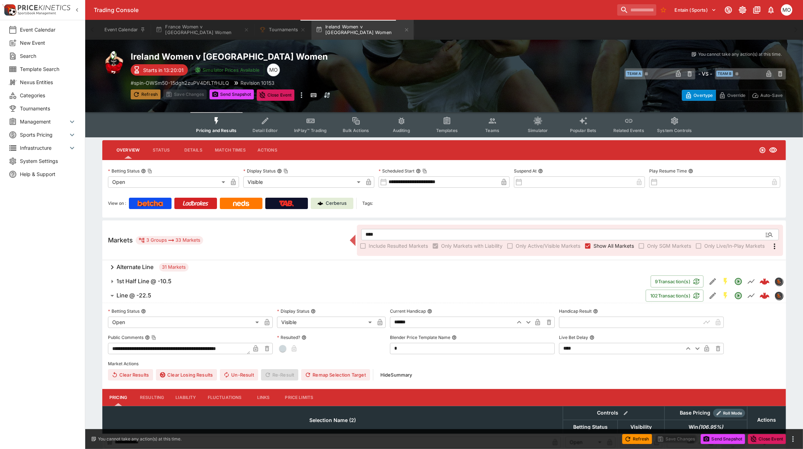
click at [145, 92] on button "Refresh" at bounding box center [146, 94] width 30 height 10
click at [243, 94] on button "Send Snapshot" at bounding box center [232, 94] width 44 height 10
click at [323, 201] on div "Cerberus" at bounding box center [331, 203] width 29 height 7
click at [260, 31] on button "Tournaments" at bounding box center [282, 30] width 55 height 20
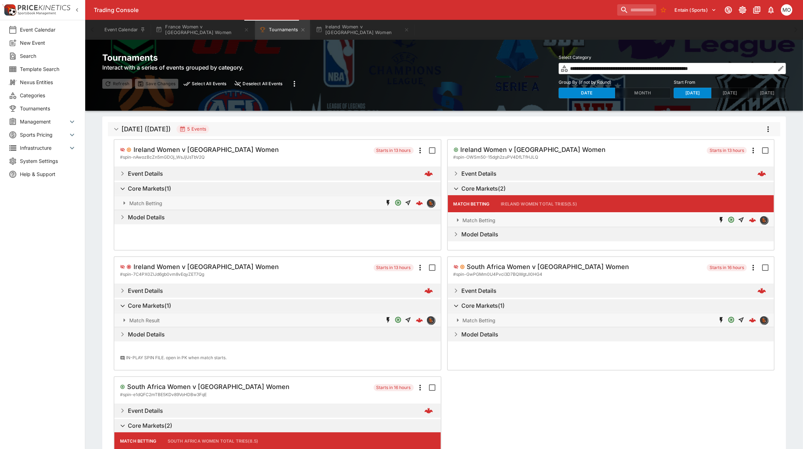
scroll to position [87, 0]
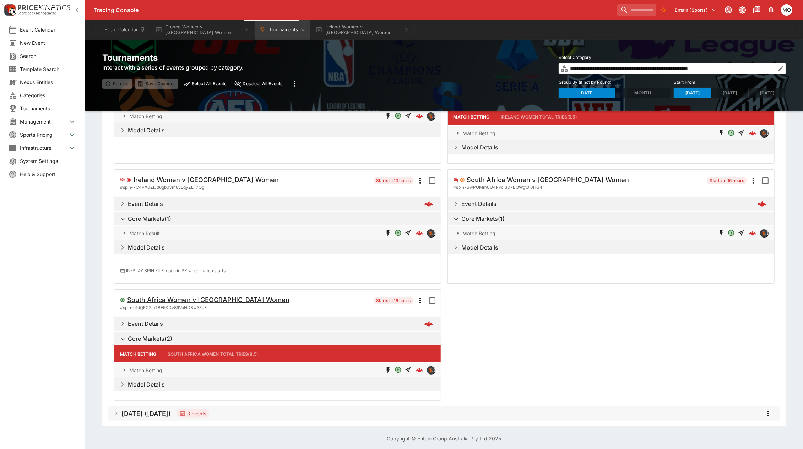
click at [218, 296] on h5 "South Africa Women v Brazil Women" at bounding box center [208, 300] width 162 height 8
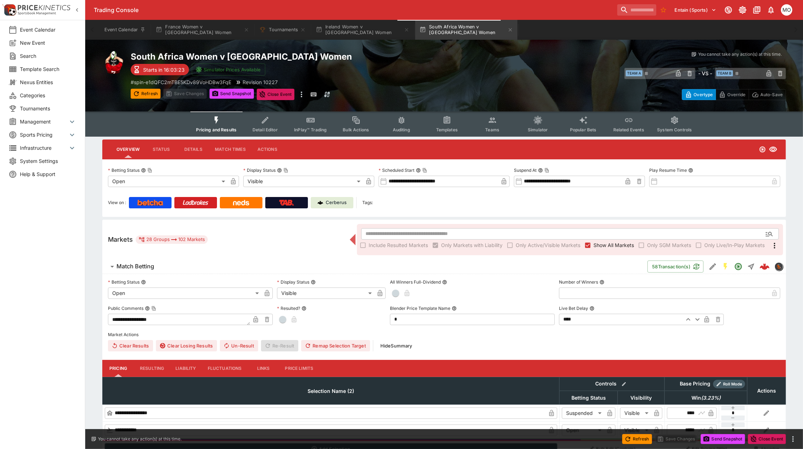
click at [445, 118] on icon "Event type filters" at bounding box center [446, 120] width 5 height 5
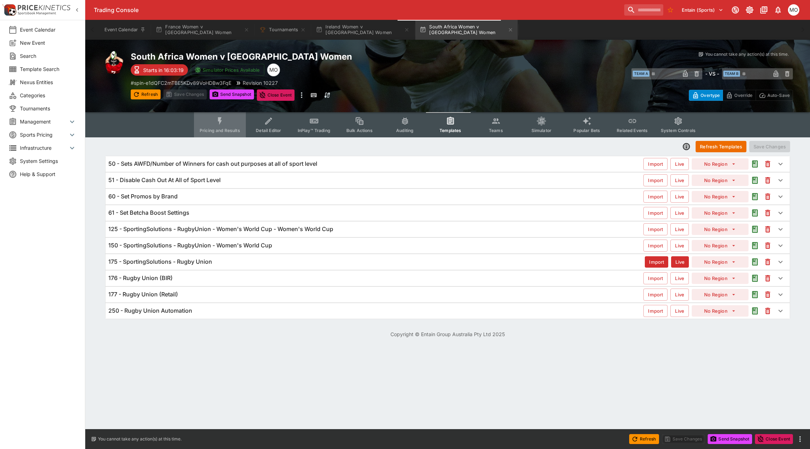
click at [223, 126] on button "Pricing and Results" at bounding box center [220, 124] width 52 height 25
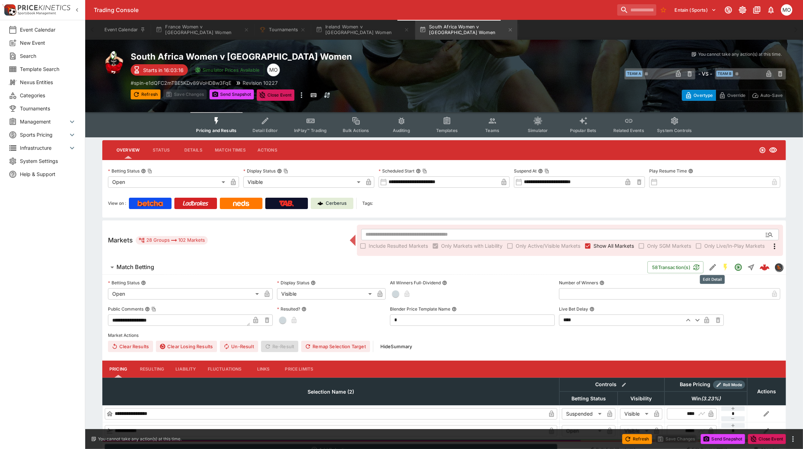
click at [712, 266] on icon "Edit Detail" at bounding box center [712, 267] width 6 height 6
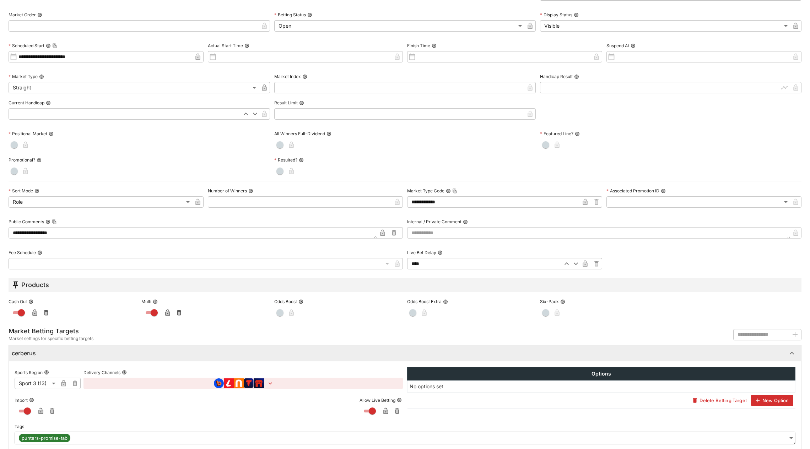
scroll to position [149, 0]
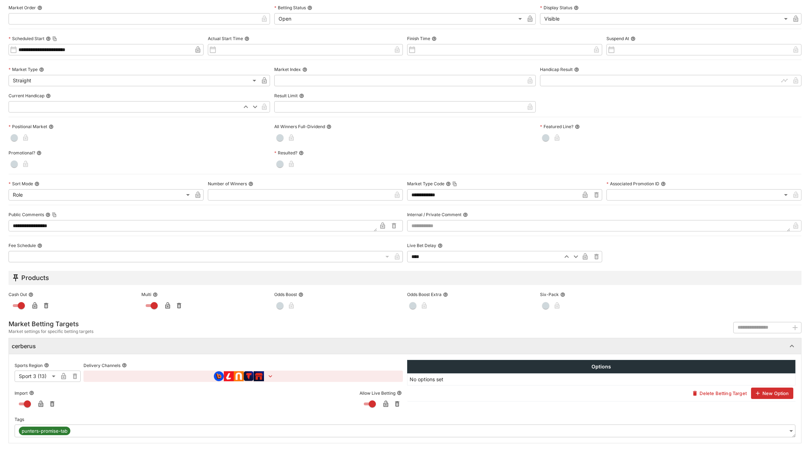
click at [781, 428] on body "**********" at bounding box center [405, 433] width 810 height 866
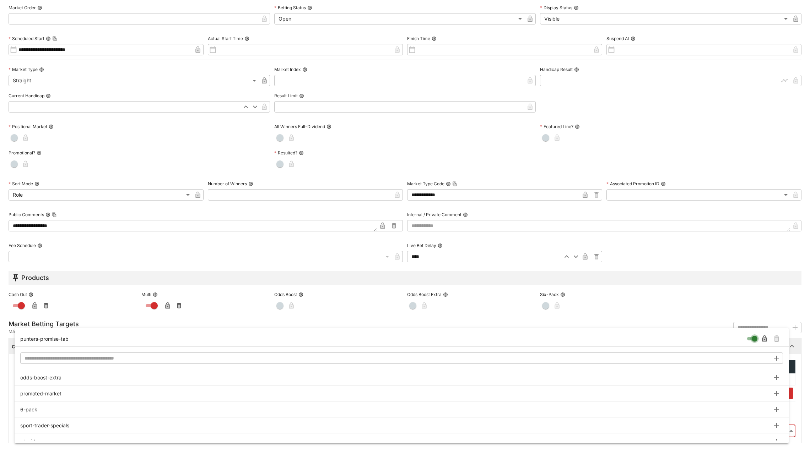
type input "**********"
click at [775, 341] on icon "Remove Tag" at bounding box center [776, 340] width 3 height 4
click at [798, 386] on div at bounding box center [405, 224] width 810 height 449
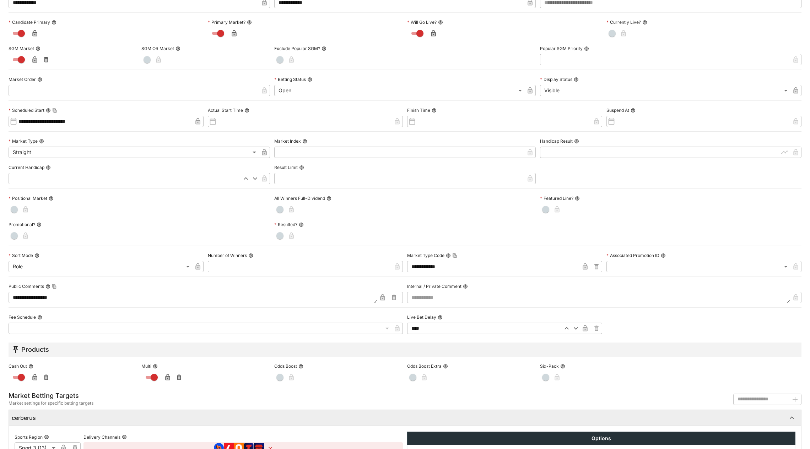
scroll to position [0, 0]
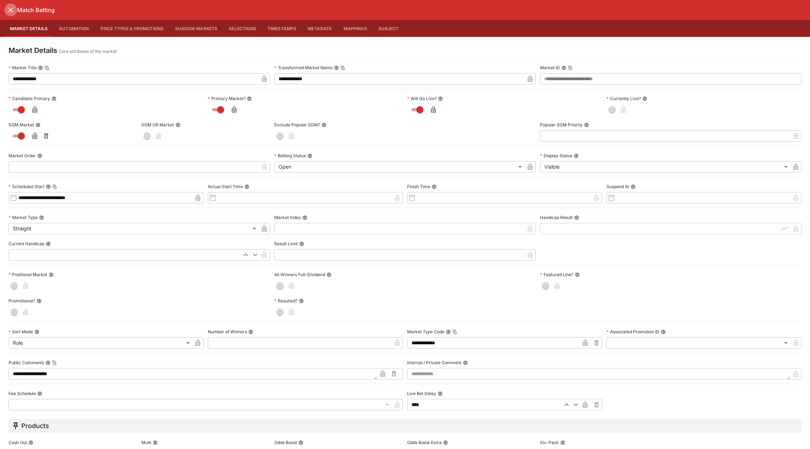
click at [11, 13] on icon "close" at bounding box center [10, 10] width 9 height 9
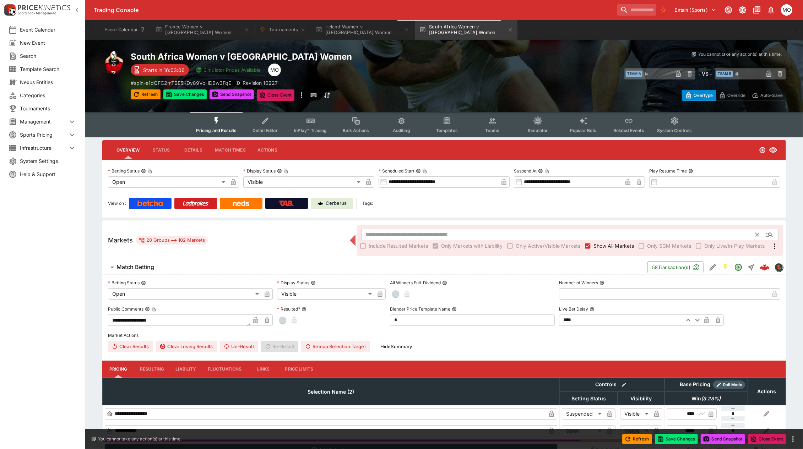
click at [398, 234] on input "text" at bounding box center [558, 234] width 395 height 11
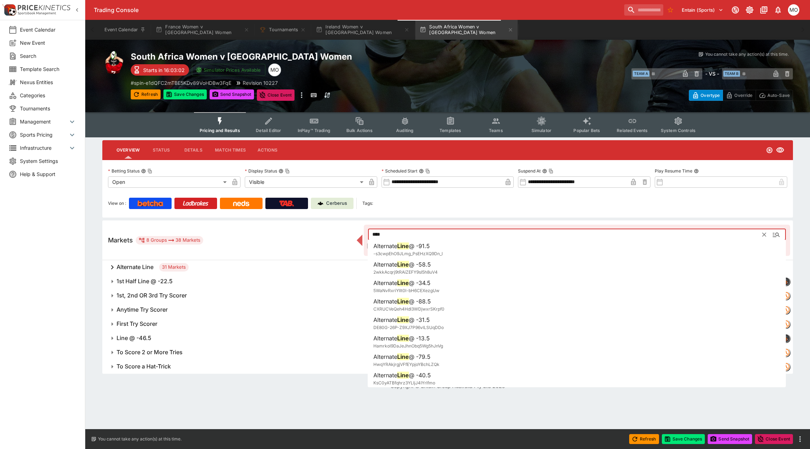
type input "****"
click at [169, 338] on span "Line @ -46.5" at bounding box center [382, 338] width 533 height 7
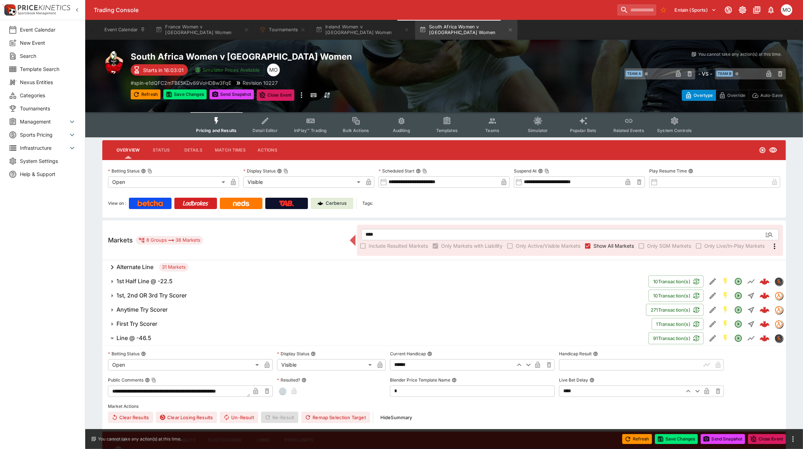
click at [712, 338] on icon "Edit Detail" at bounding box center [712, 338] width 6 height 6
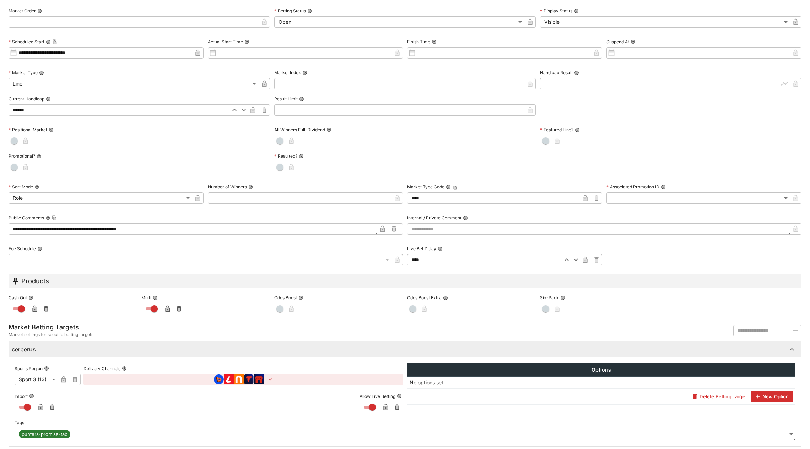
scroll to position [149, 0]
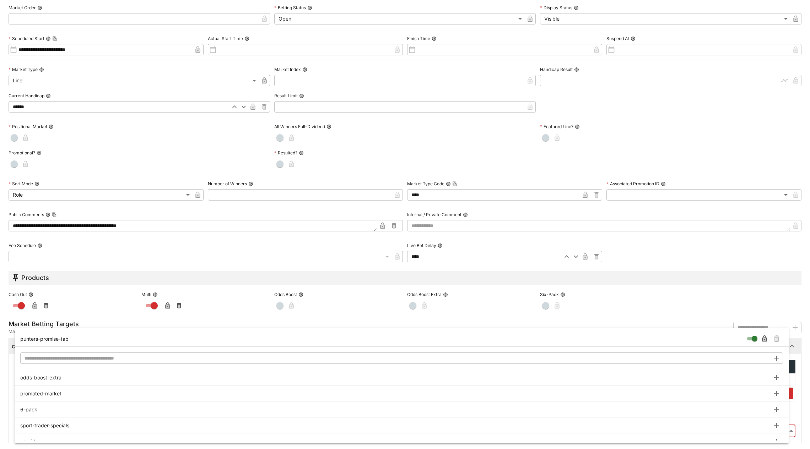
click at [783, 430] on body "**********" at bounding box center [405, 292] width 810 height 584
type input "**********"
click at [776, 337] on icon "Remove Tag" at bounding box center [776, 339] width 5 height 6
click at [796, 314] on div at bounding box center [405, 224] width 810 height 449
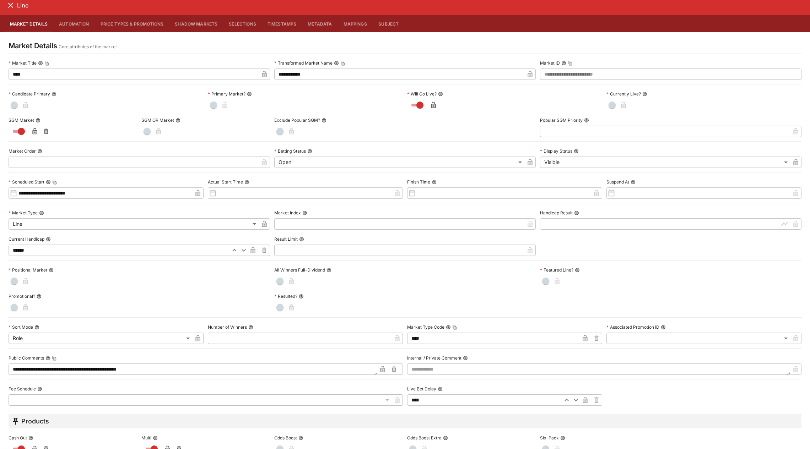
scroll to position [0, 0]
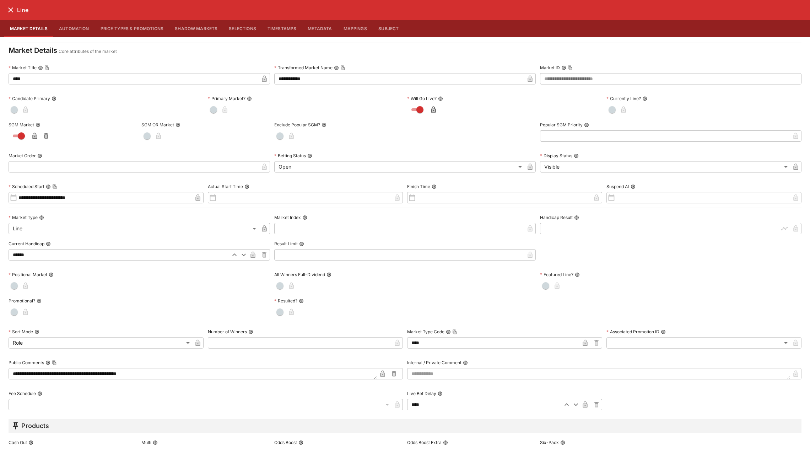
click at [11, 6] on icon "close" at bounding box center [10, 10] width 9 height 9
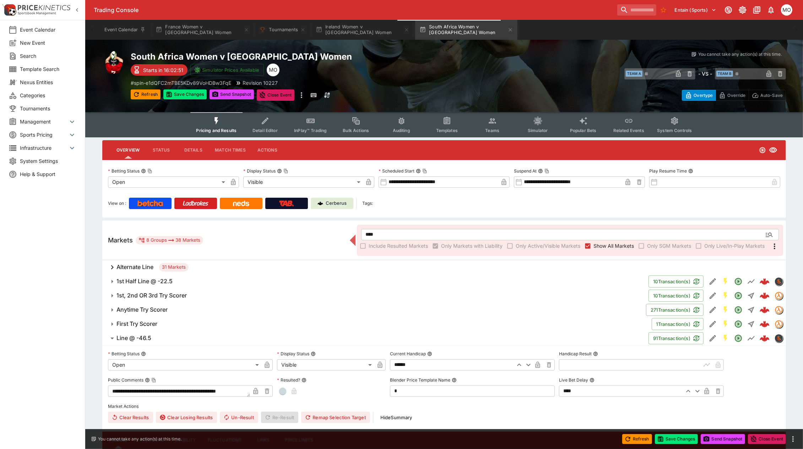
click at [119, 338] on h6 "Line @ -46.5" at bounding box center [133, 338] width 35 height 7
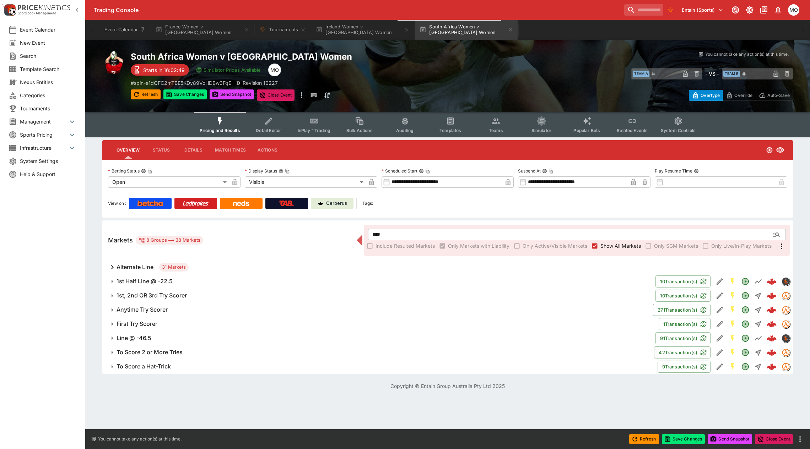
click at [127, 306] on h6 "Anytime Try Scorer" at bounding box center [141, 309] width 51 height 7
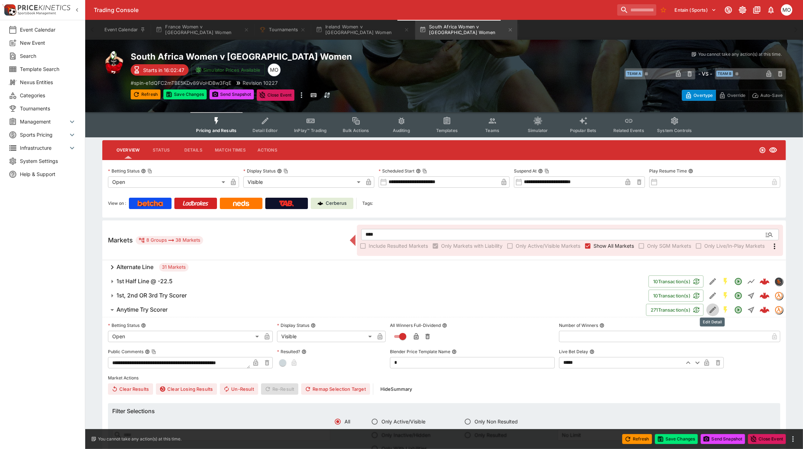
click at [713, 308] on icon "Edit Detail" at bounding box center [712, 310] width 6 height 6
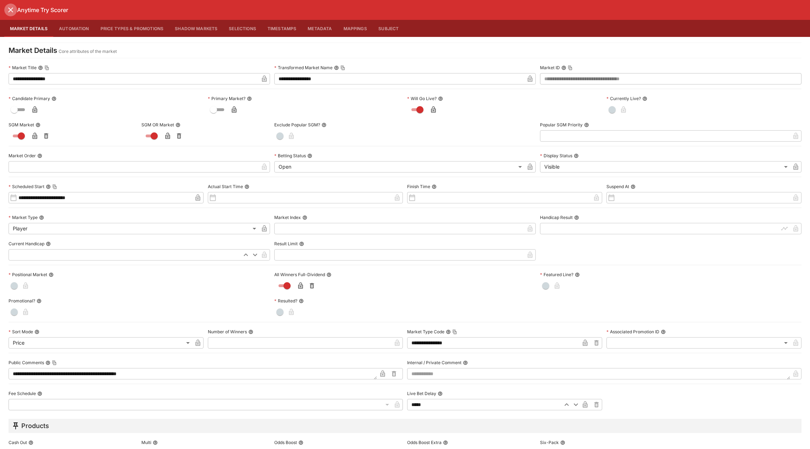
click at [10, 11] on icon "close" at bounding box center [10, 9] width 5 height 5
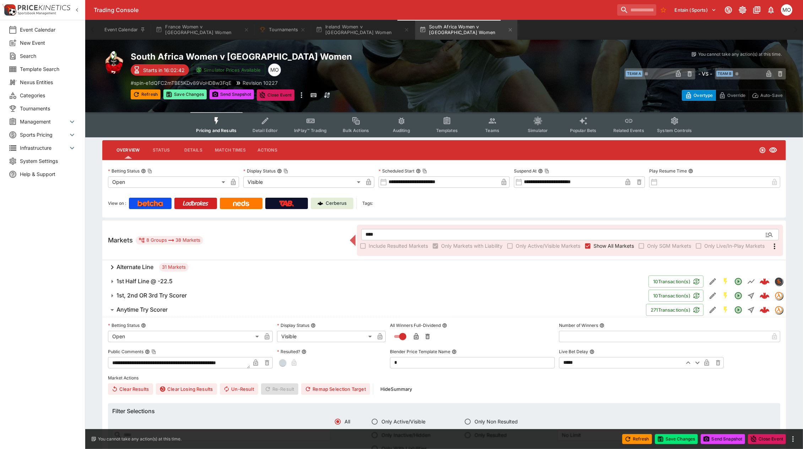
click at [188, 94] on button "Save Changes" at bounding box center [184, 94] width 43 height 10
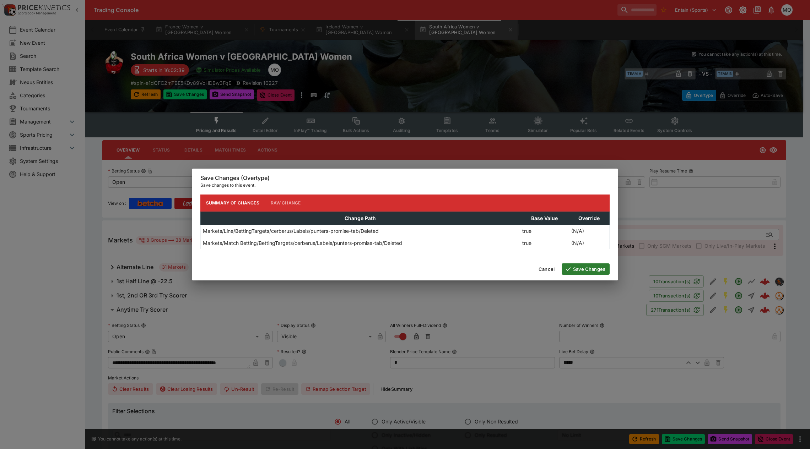
click at [589, 267] on button "Save Changes" at bounding box center [585, 268] width 48 height 11
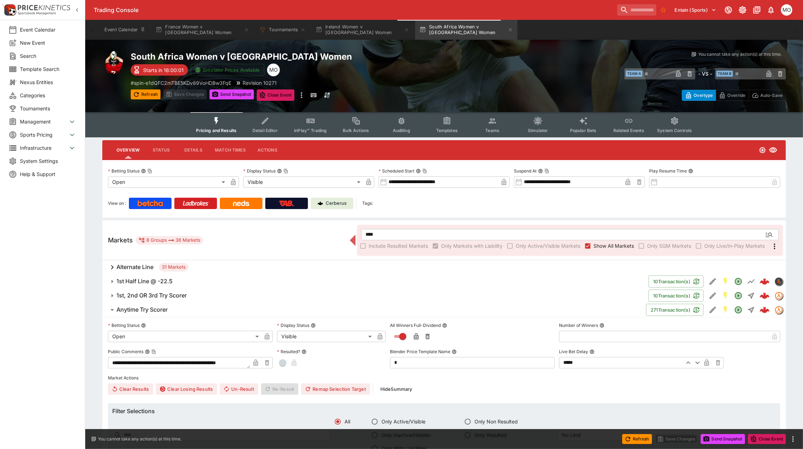
click at [340, 206] on link "Cerberus" at bounding box center [332, 203] width 43 height 11
click at [144, 93] on button "Refresh" at bounding box center [146, 94] width 30 height 10
click at [222, 92] on button "Send Snapshot" at bounding box center [232, 94] width 44 height 10
click at [327, 200] on p "Cerberus" at bounding box center [336, 203] width 21 height 7
click at [273, 33] on button "Tournaments" at bounding box center [282, 30] width 55 height 20
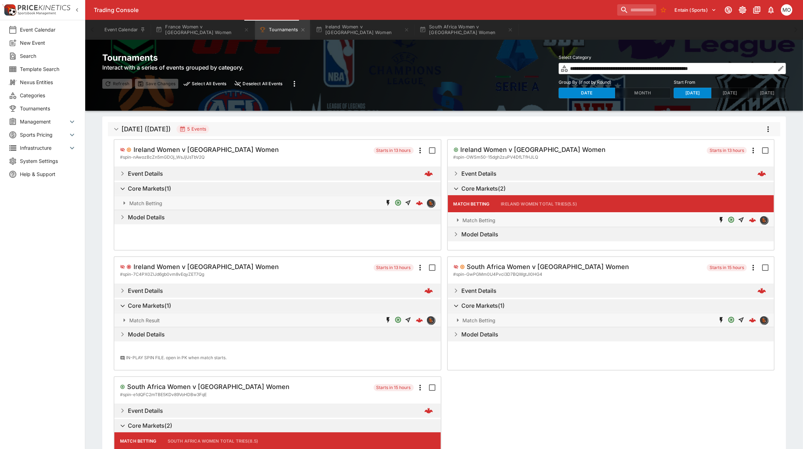
click at [127, 130] on h5 "Aug 2025 (2025-08-24)" at bounding box center [145, 129] width 49 height 8
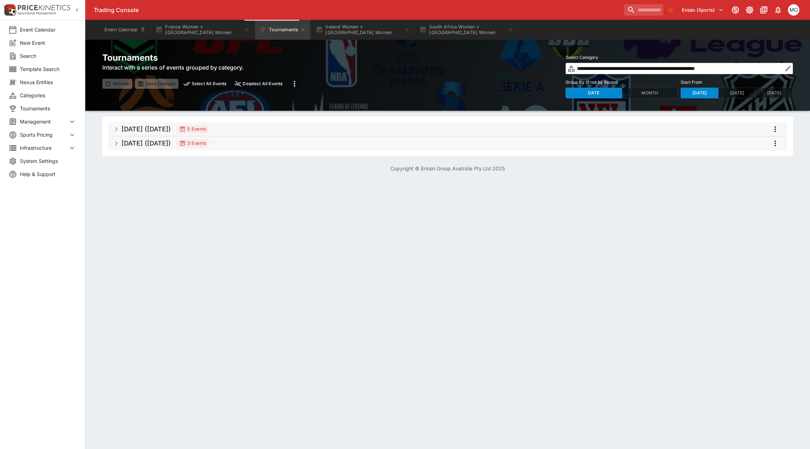
click at [132, 142] on h5 "Aug 2025 (2025-08-25)" at bounding box center [145, 143] width 49 height 8
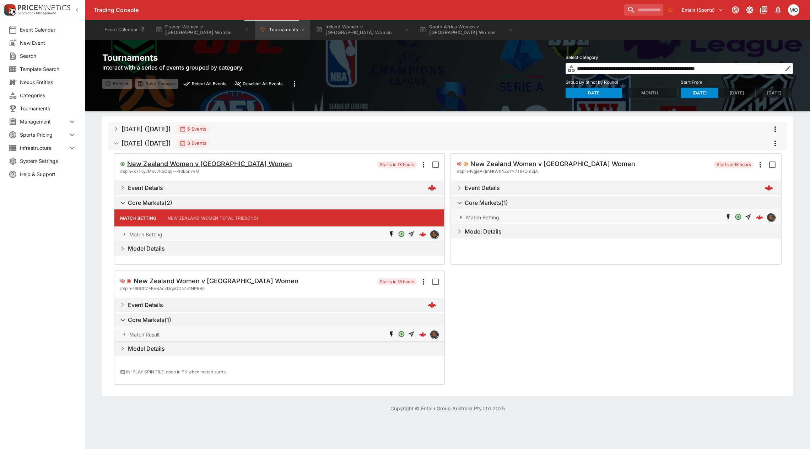
click at [155, 165] on h5 "New Zealand Women v Spain Women" at bounding box center [209, 164] width 165 height 8
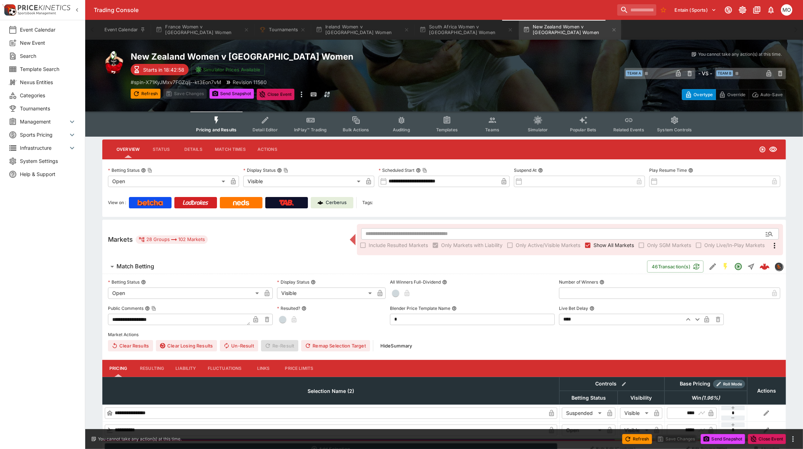
click at [333, 201] on p "Cerberus" at bounding box center [336, 202] width 21 height 7
click at [446, 127] on span "Templates" at bounding box center [447, 129] width 22 height 5
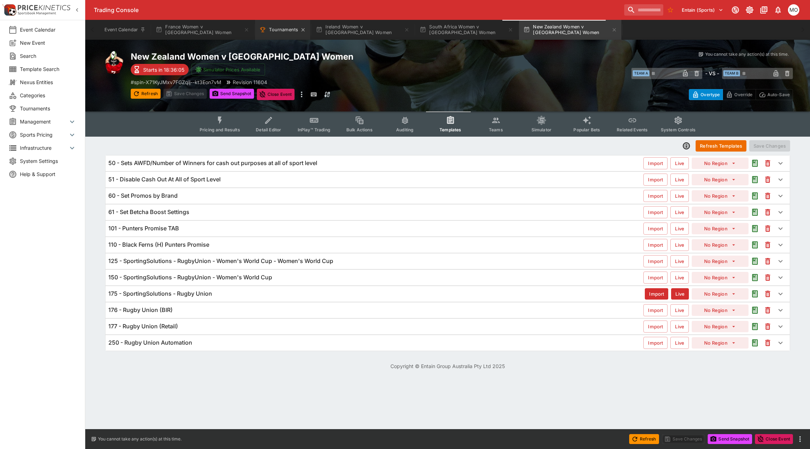
click at [272, 32] on button "Tournaments" at bounding box center [282, 30] width 55 height 20
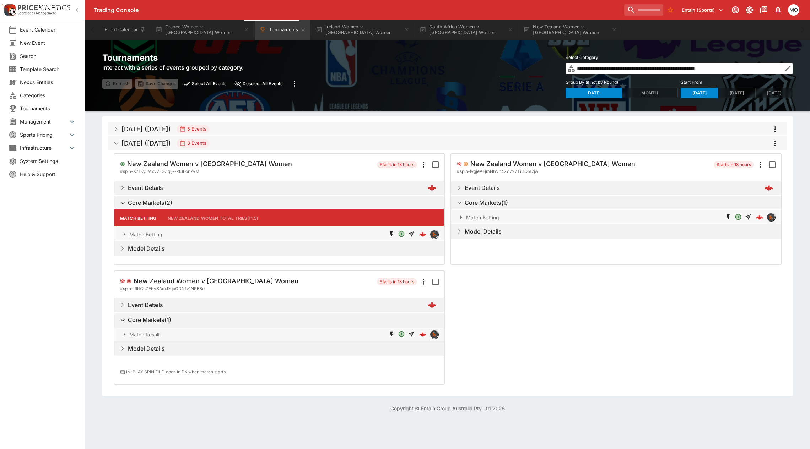
click at [153, 131] on h5 "Aug 2025 (2025-08-24)" at bounding box center [145, 129] width 49 height 8
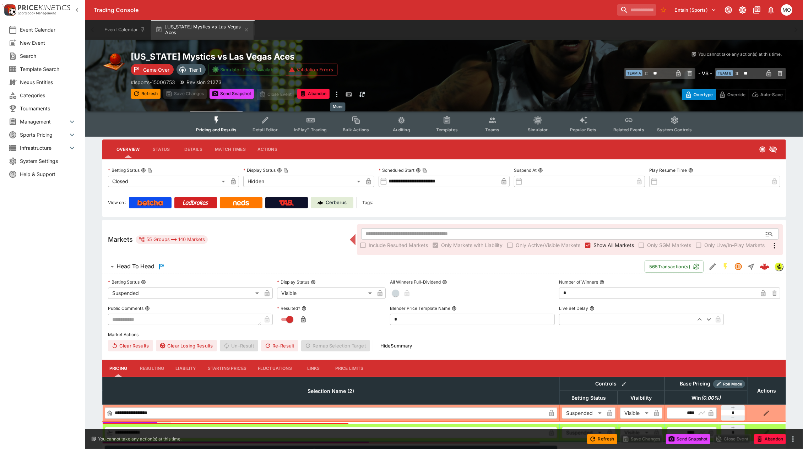
click at [337, 95] on icon "more" at bounding box center [336, 94] width 9 height 9
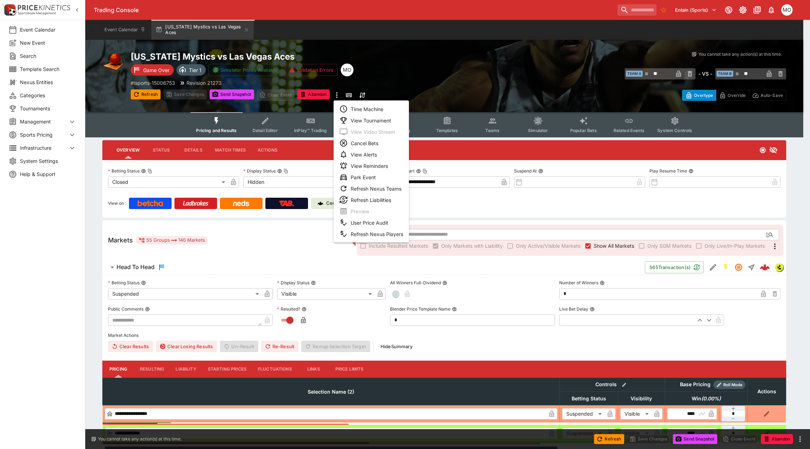
click at [363, 110] on li "Time Machine" at bounding box center [370, 108] width 75 height 11
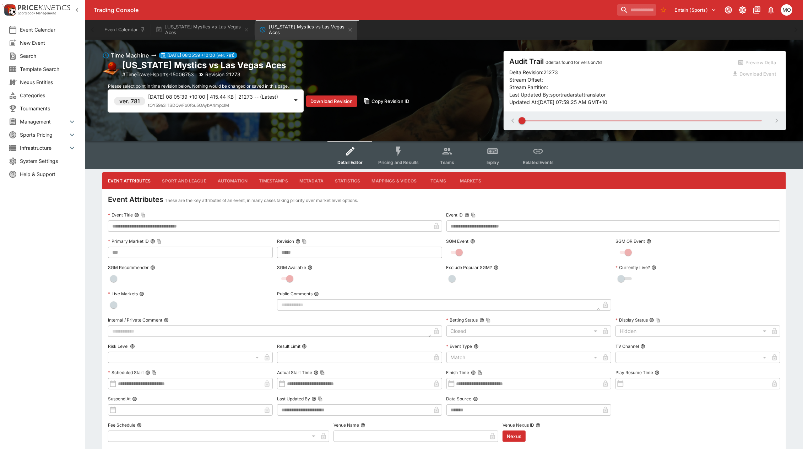
click at [42, 335] on div "Event Calendar New Event Search Template Search Nexus Entities Categories Tourn…" at bounding box center [42, 224] width 85 height 449
click at [397, 161] on span "Pricing and Results" at bounding box center [399, 162] width 40 height 5
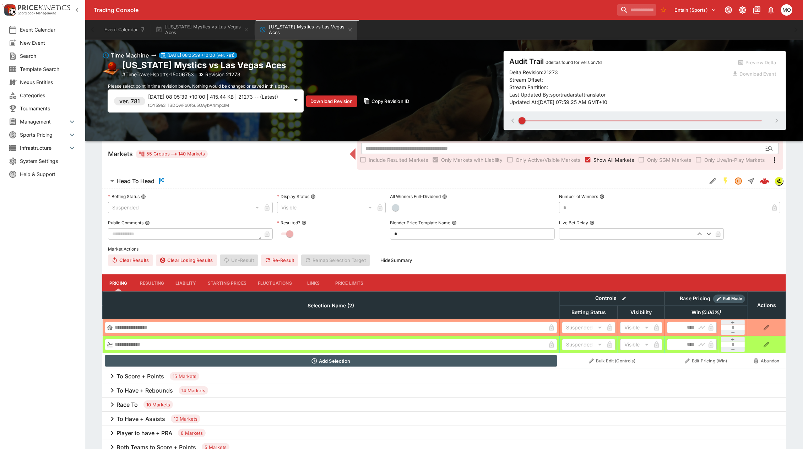
scroll to position [89, 0]
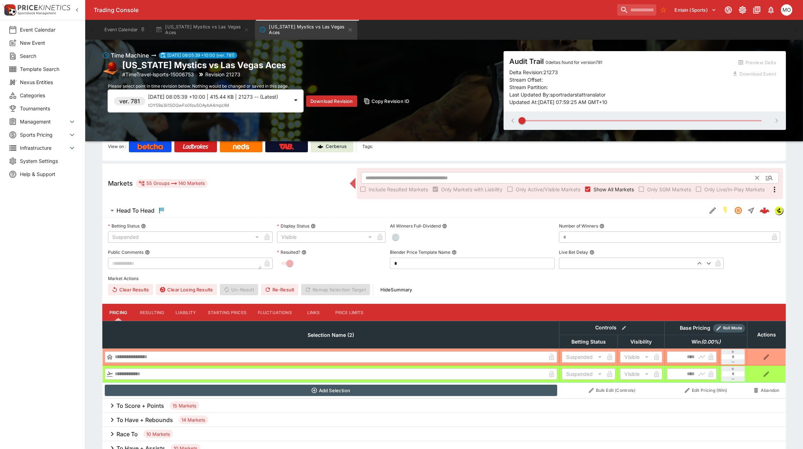
click at [409, 173] on input "text" at bounding box center [558, 177] width 395 height 11
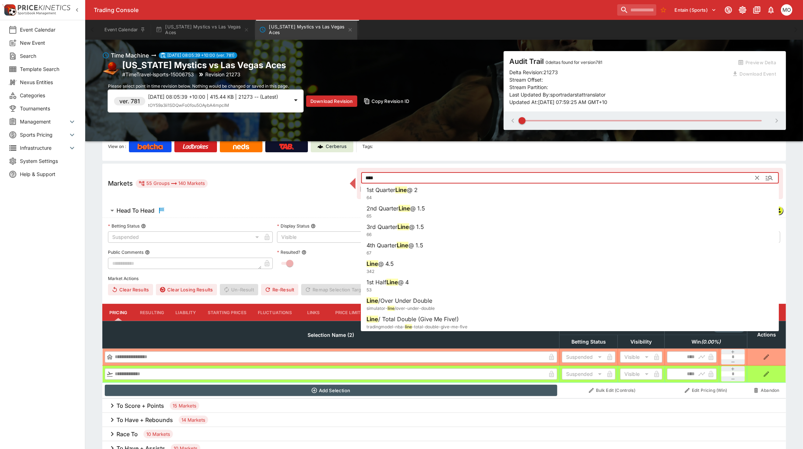
scroll to position [0, 0]
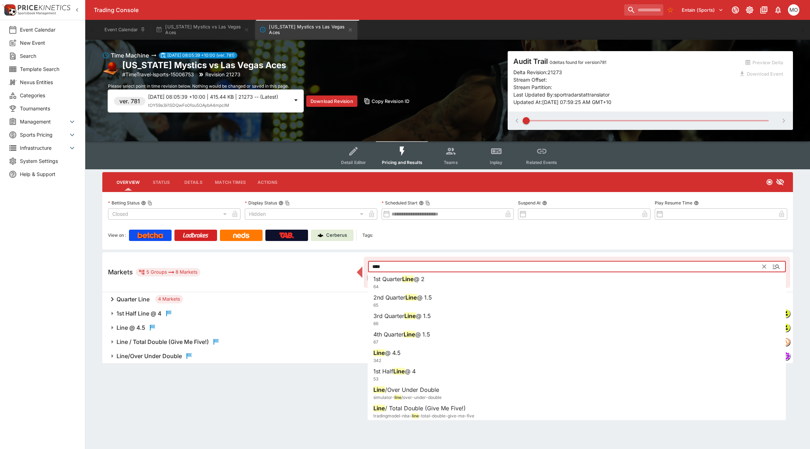
click at [410, 349] on li "Line @ 4.5 342" at bounding box center [577, 357] width 418 height 20
type input "**********"
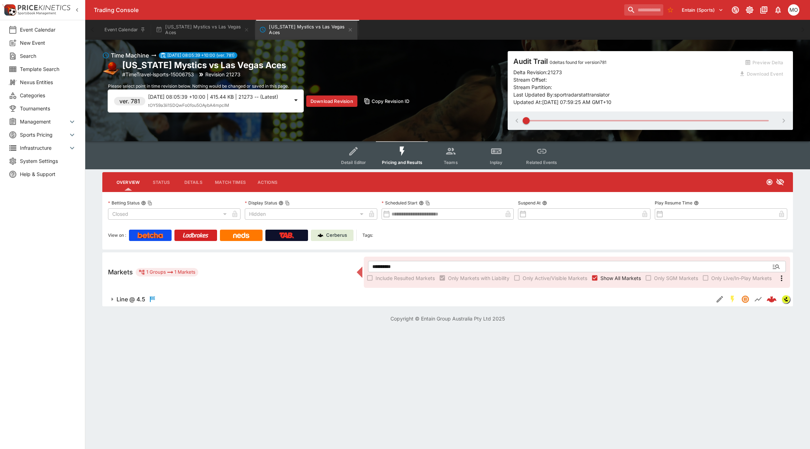
click at [224, 300] on span "Line @ 4.5" at bounding box center [411, 299] width 591 height 9
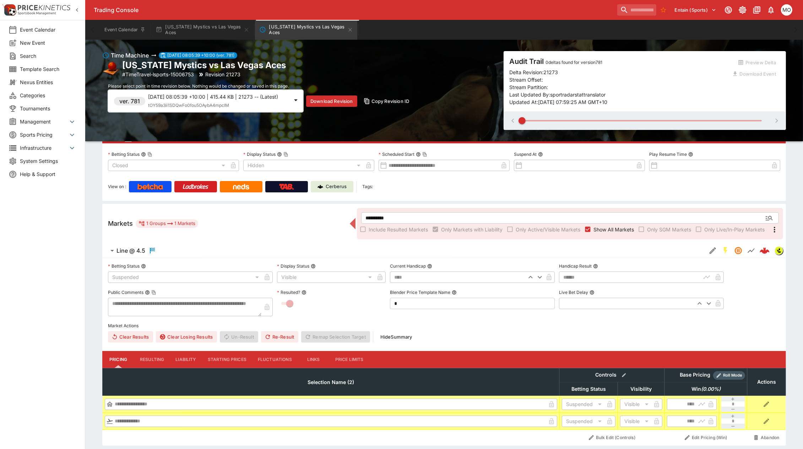
scroll to position [70, 0]
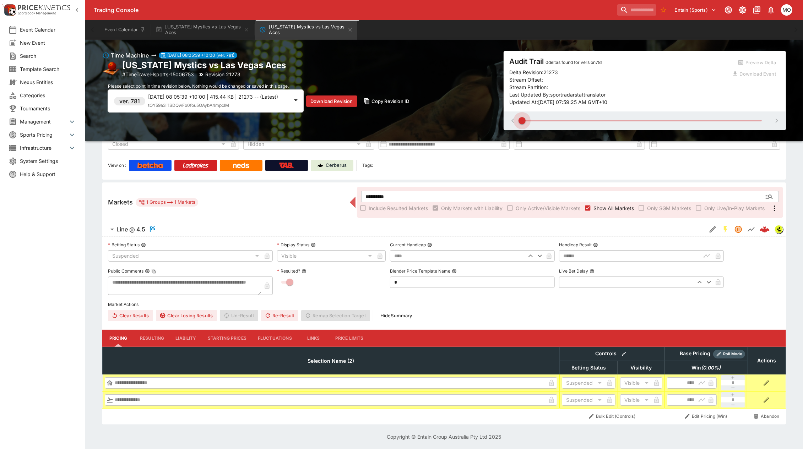
drag, startPoint x: 519, startPoint y: 122, endPoint x: 540, endPoint y: 123, distance: 21.4
click at [540, 123] on span at bounding box center [642, 120] width 240 height 11
click at [776, 120] on div at bounding box center [645, 121] width 282 height 18
drag, startPoint x: 520, startPoint y: 118, endPoint x: 606, endPoint y: 121, distance: 86.7
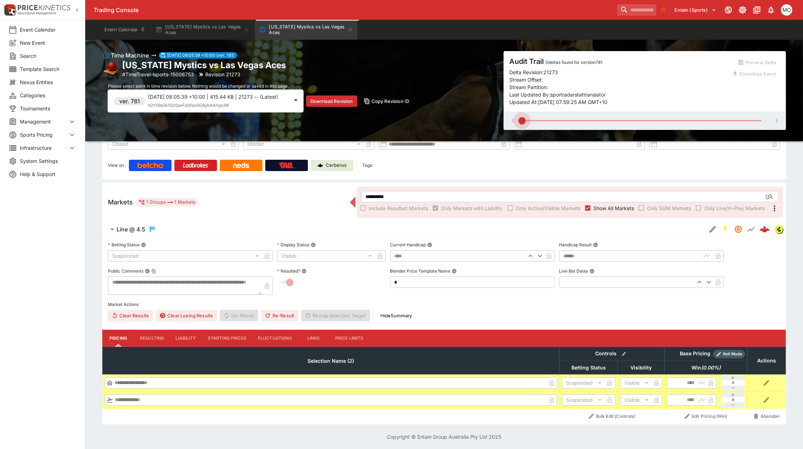
click at [606, 121] on span at bounding box center [642, 120] width 240 height 11
click at [213, 108] on span "tOY59a3ii1SDQwFo0fou5OAybA4mpcIM" at bounding box center [188, 105] width 81 height 5
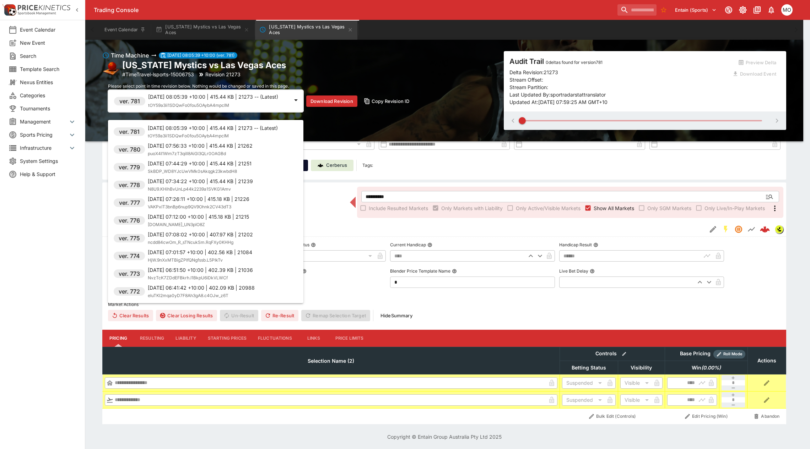
click at [219, 147] on p "[DATE] 07:56:33 +10:00 | 415.44 KB | 21262" at bounding box center [200, 145] width 105 height 7
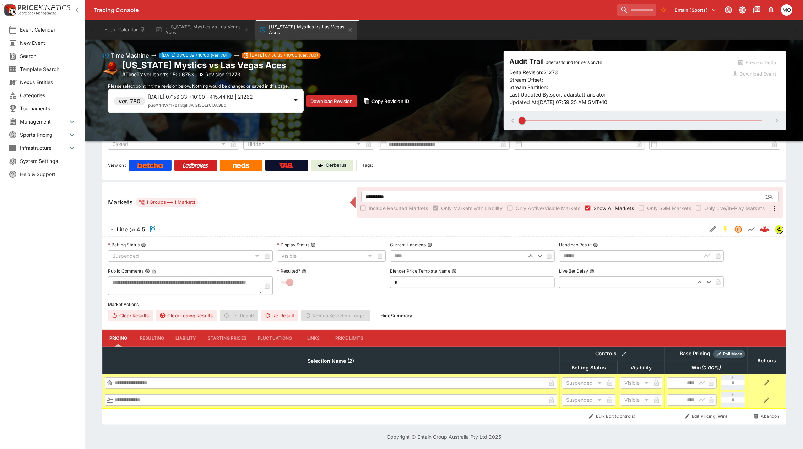
click at [570, 121] on span at bounding box center [642, 120] width 240 height 1
click at [556, 123] on span at bounding box center [642, 120] width 240 height 11
click at [774, 120] on icon "button" at bounding box center [776, 120] width 9 height 9
type input "*"
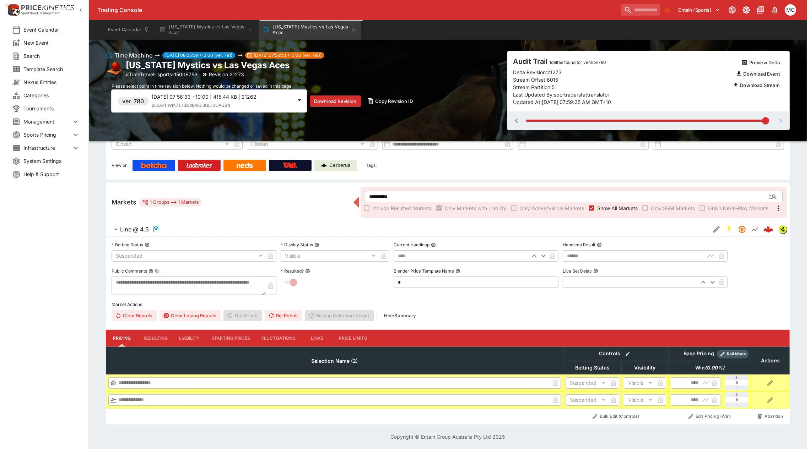
scroll to position [0, 0]
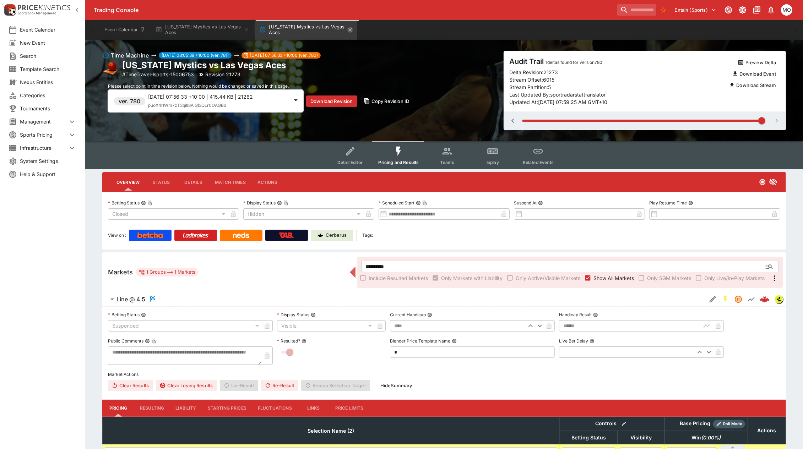
click at [350, 29] on icon "Washington Mystics vs Las Vegas Aces" at bounding box center [350, 30] width 6 height 6
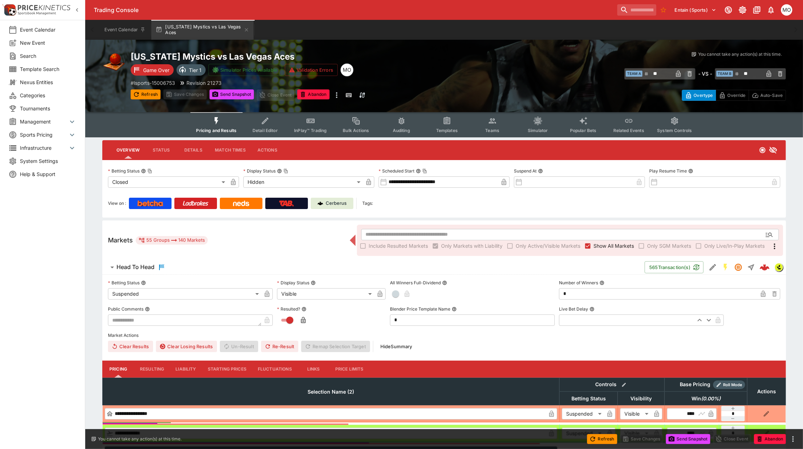
click at [441, 124] on button "Templates" at bounding box center [446, 124] width 45 height 25
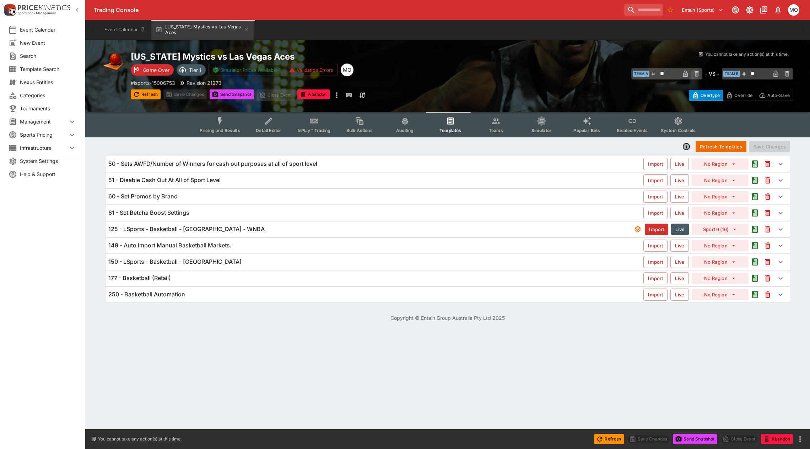
click at [243, 228] on h6 "125 - LSports - Basketball - [GEOGRAPHIC_DATA] - WNBA" at bounding box center [186, 228] width 156 height 7
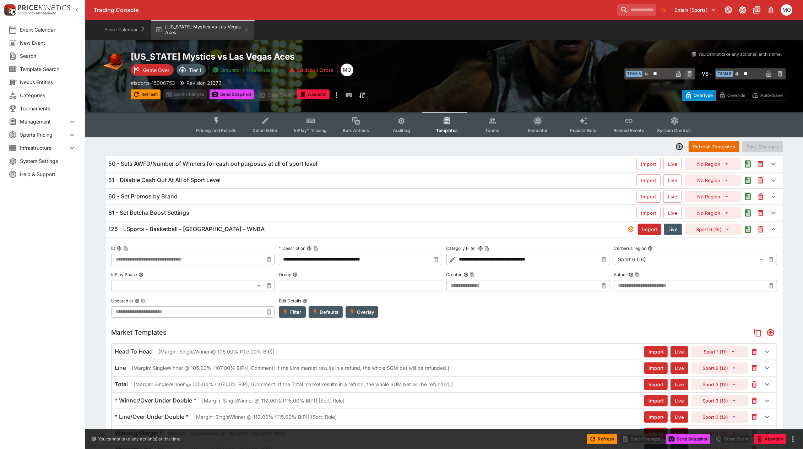
type input "**********"
click at [360, 307] on button "Overlay" at bounding box center [362, 311] width 33 height 11
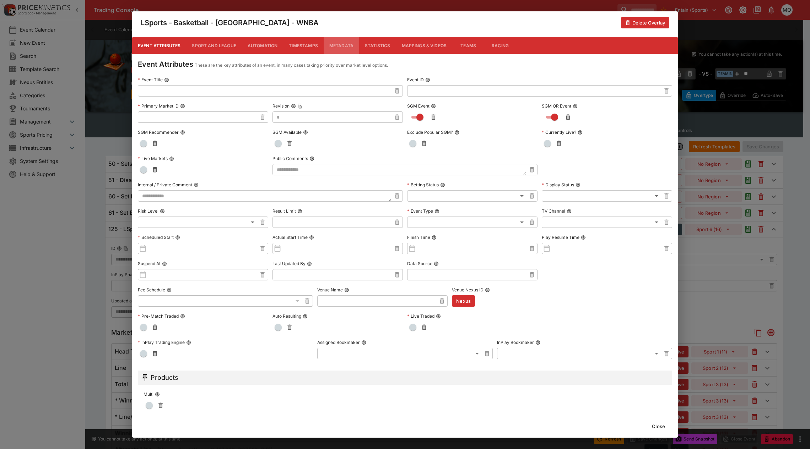
click at [336, 43] on button "Metadata" at bounding box center [341, 45] width 36 height 17
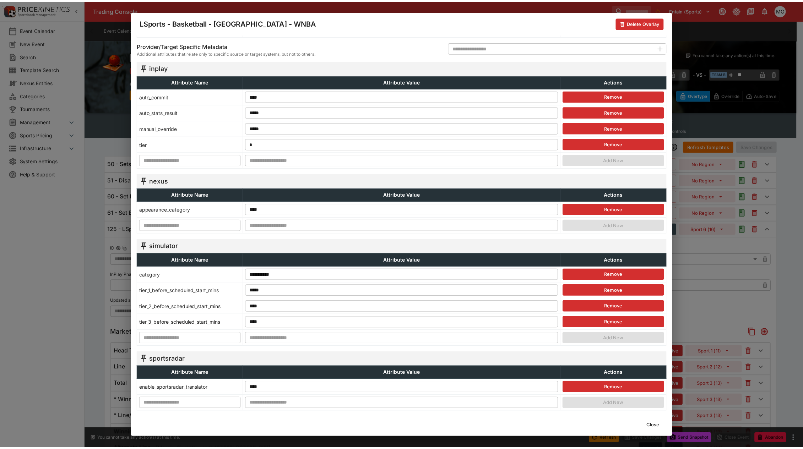
scroll to position [105, 0]
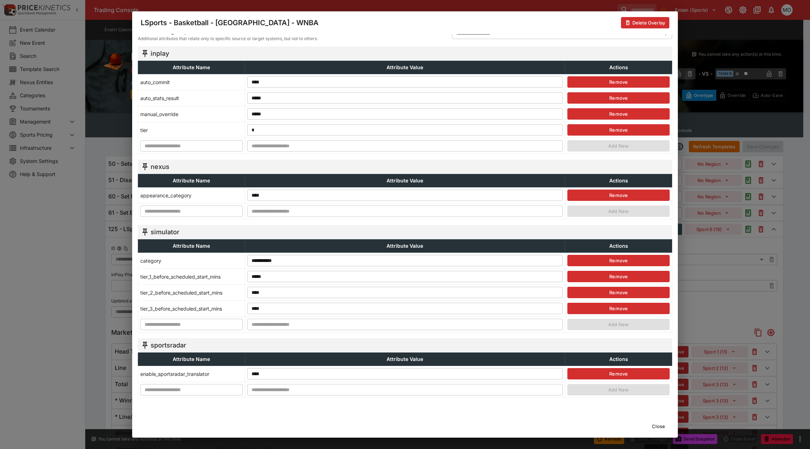
click at [656, 427] on button "Close" at bounding box center [658, 426] width 22 height 11
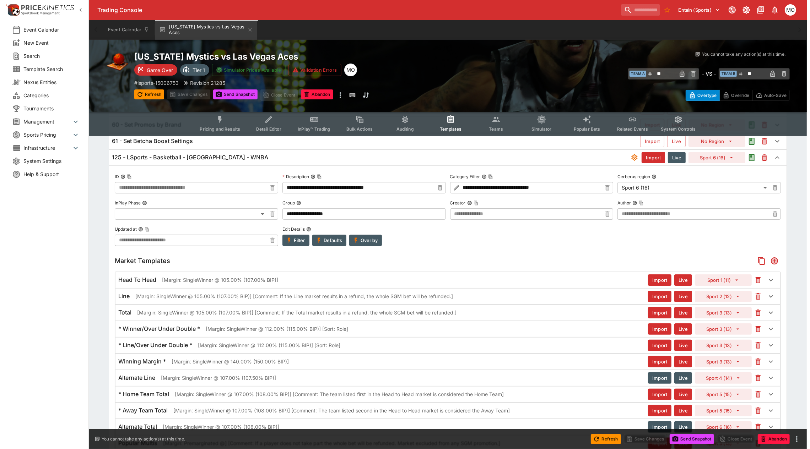
scroll to position [89, 0]
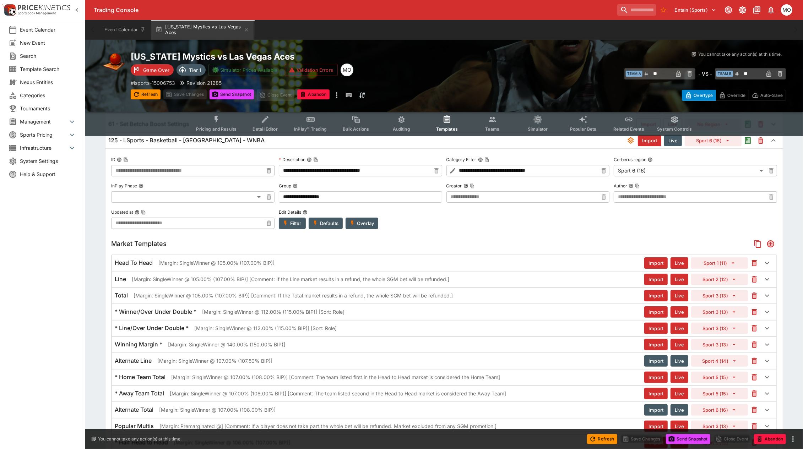
click at [395, 259] on div "Head To Head [Margin: SingleWinner @ 105.00% (107.00% BIP)]" at bounding box center [379, 262] width 529 height 7
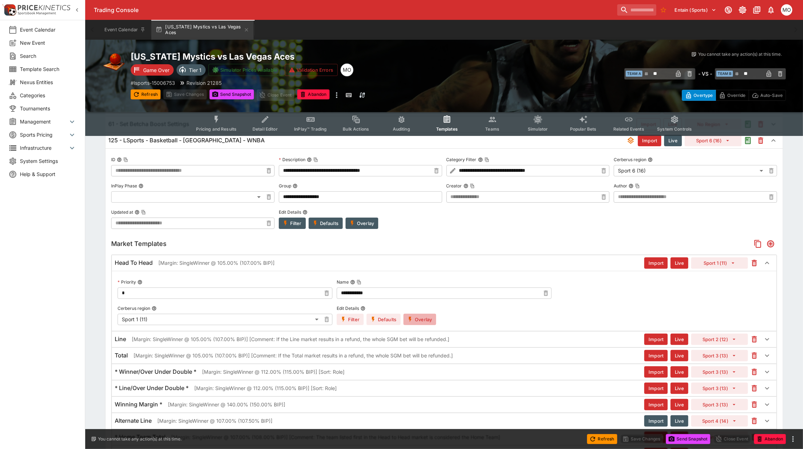
click at [424, 319] on button "Overlay" at bounding box center [419, 319] width 33 height 11
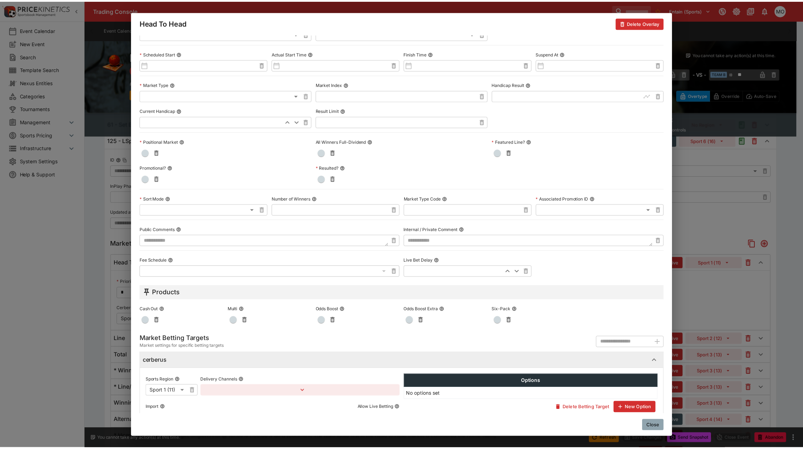
scroll to position [197, 0]
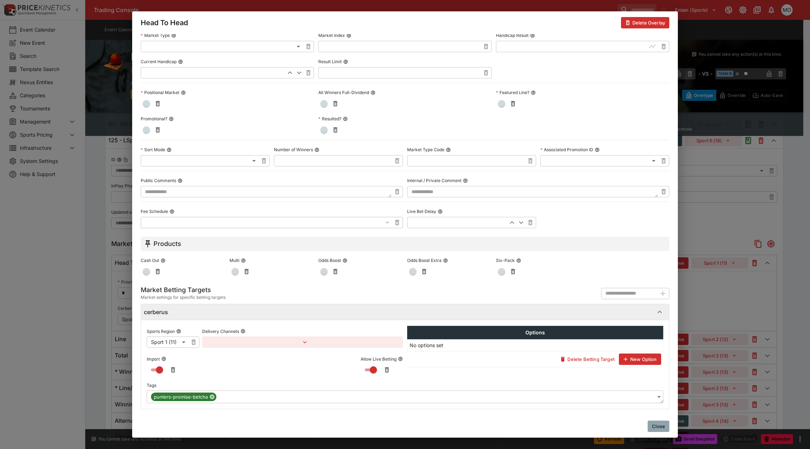
click at [663, 428] on button "Close" at bounding box center [658, 426] width 22 height 11
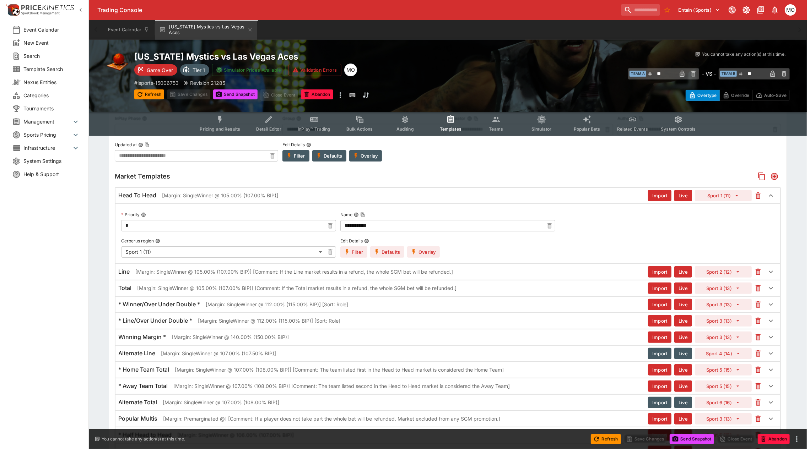
scroll to position [178, 0]
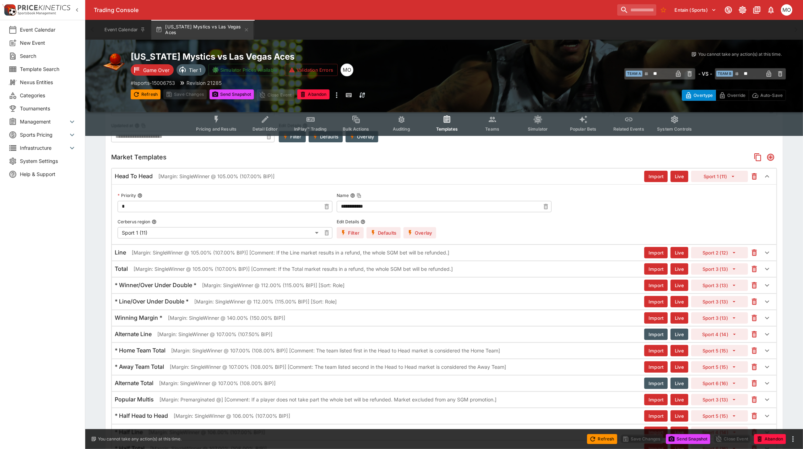
click at [365, 255] on p "[Margin: SingleWinner @ 105.00% (107.00% BIP)] [Comment: If the Line market res…" at bounding box center [290, 252] width 317 height 7
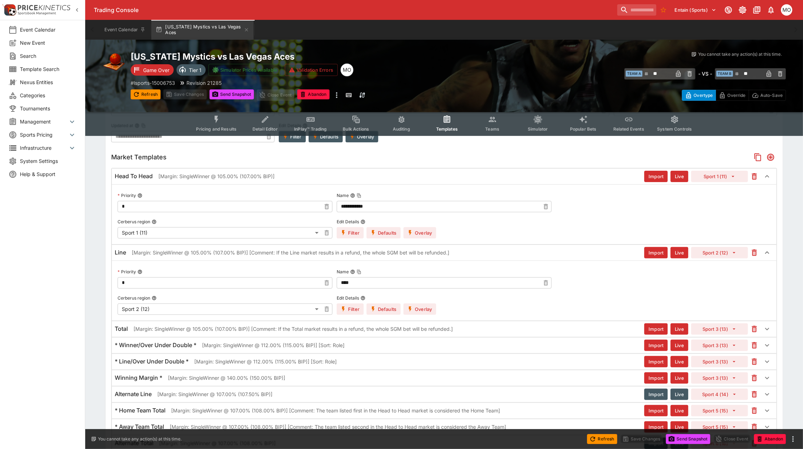
click at [411, 309] on icon "button" at bounding box center [410, 309] width 6 height 6
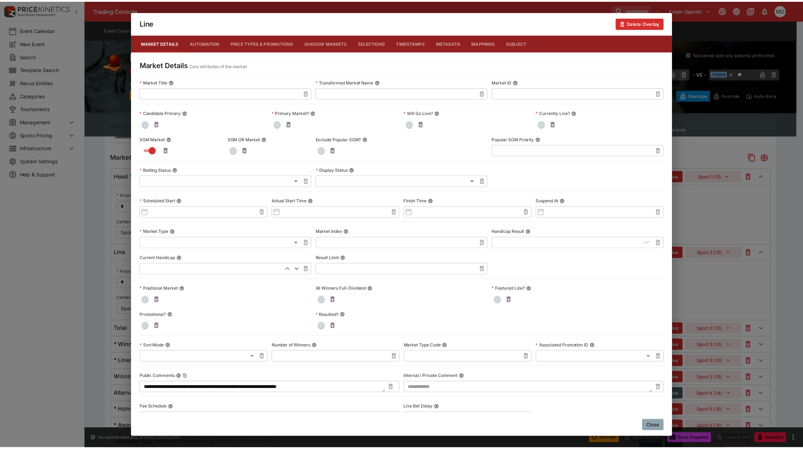
scroll to position [197, 0]
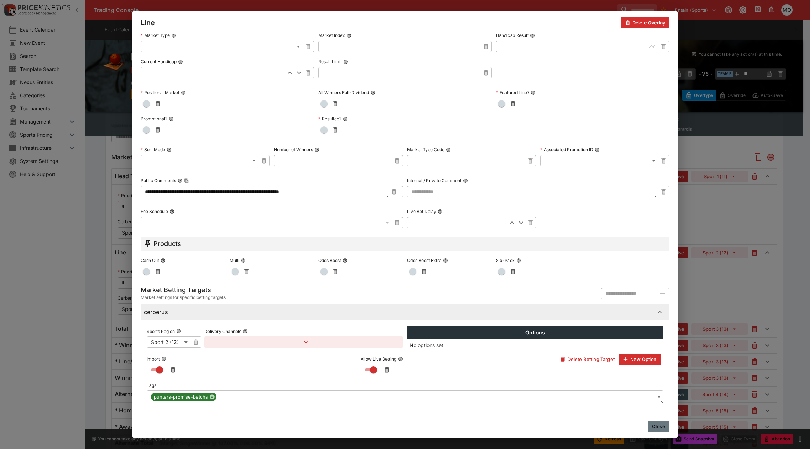
click at [657, 428] on button "Close" at bounding box center [658, 426] width 22 height 11
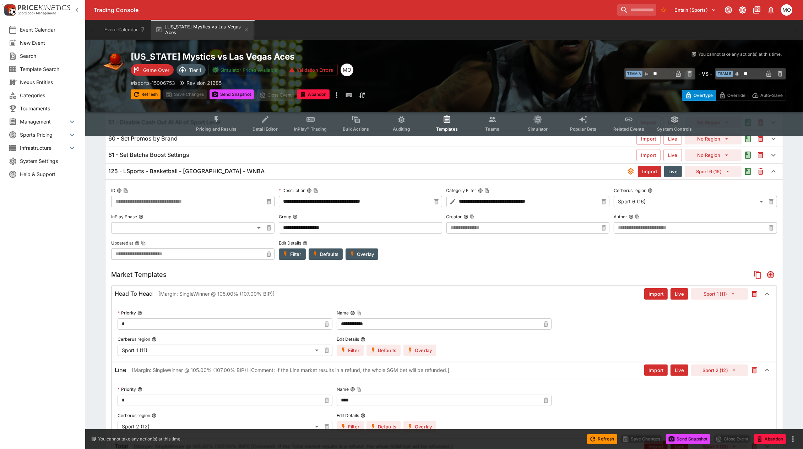
scroll to position [0, 0]
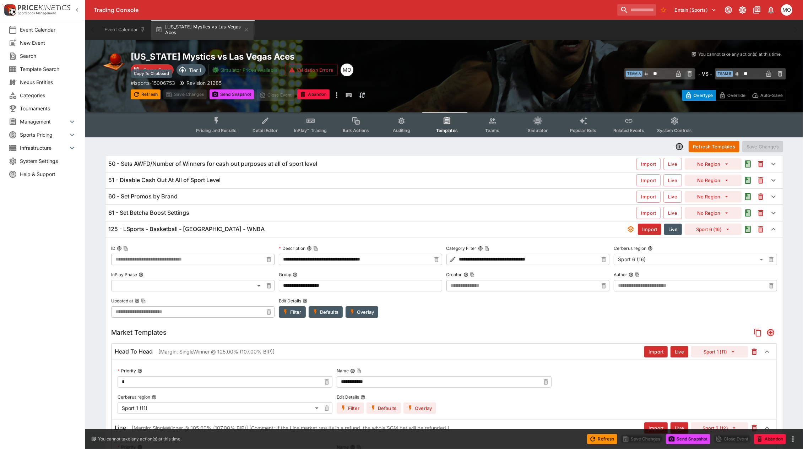
click at [149, 82] on p "# lsports-15006753" at bounding box center [153, 82] width 44 height 7
click at [52, 346] on div "Event Calendar New Event Search Template Search Nexus Entities Categories Tourn…" at bounding box center [42, 224] width 85 height 449
click at [238, 57] on h2 "[US_STATE] Mystics vs Las Vegas Aces" at bounding box center [295, 56] width 328 height 11
click at [152, 82] on p "# lsports-15006753" at bounding box center [153, 82] width 44 height 7
click at [162, 84] on p "# lsports-15006753" at bounding box center [153, 82] width 44 height 7
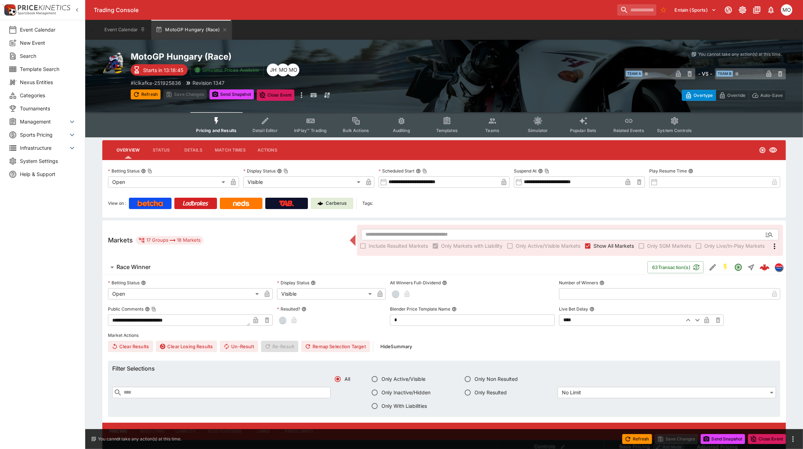
click at [444, 128] on span "Templates" at bounding box center [447, 130] width 22 height 5
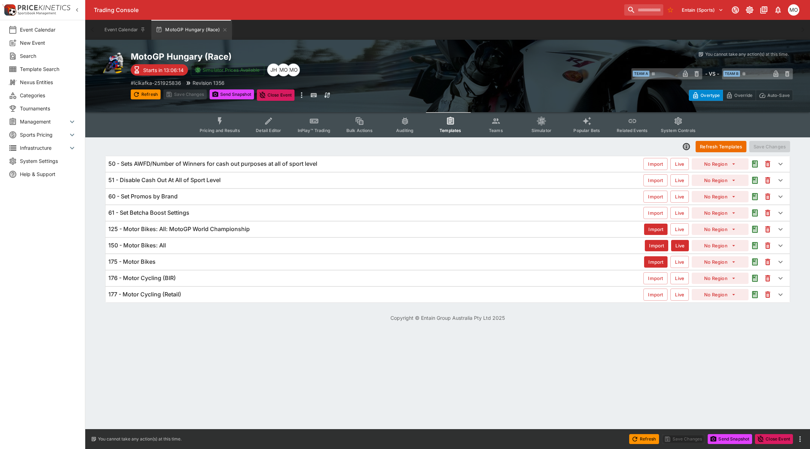
click at [246, 232] on h6 "125 - Motor Bikes: All: MotoGP World Championship" at bounding box center [178, 228] width 141 height 7
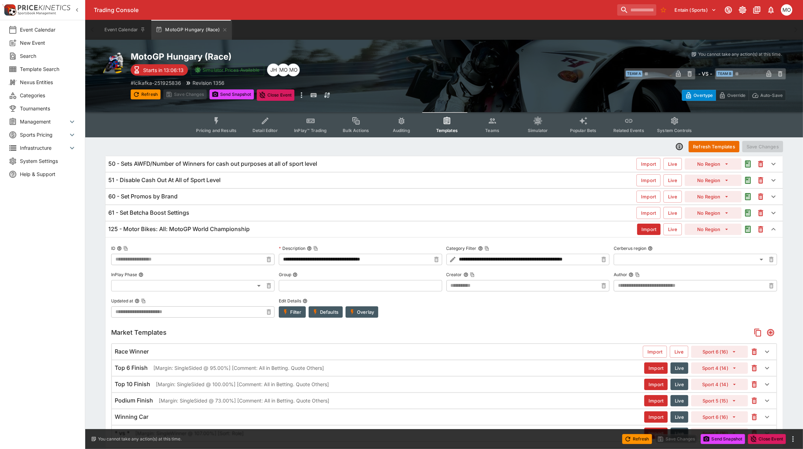
type input "**********"
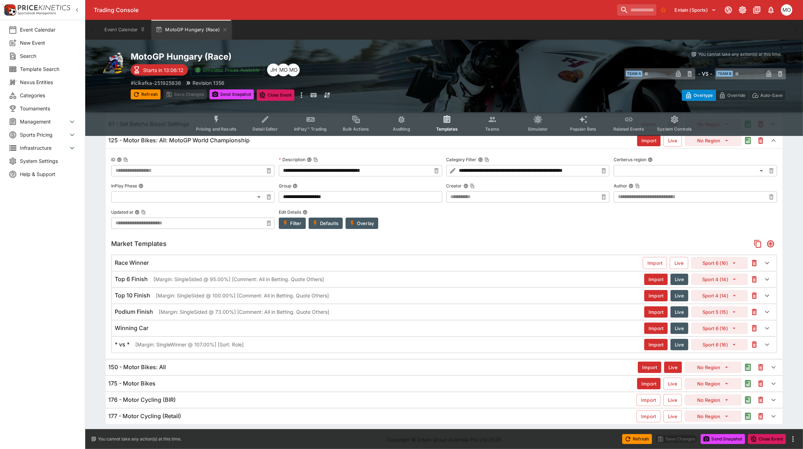
scroll to position [93, 0]
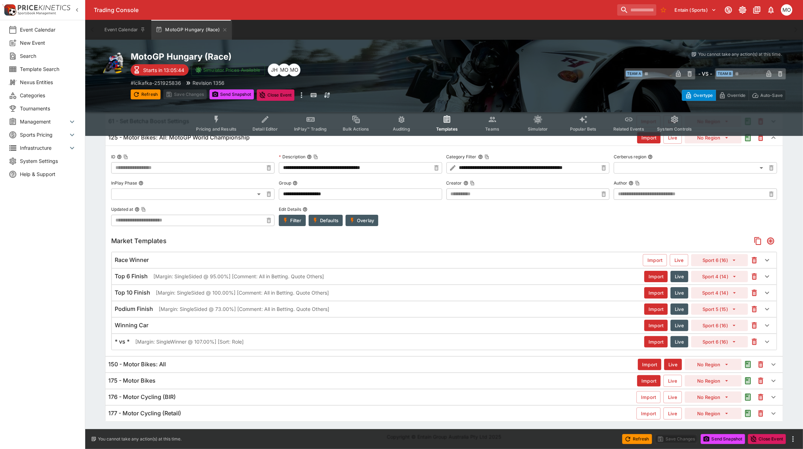
click at [258, 339] on div "* vs * [Margin: SingleWinner @ 107.00%] [Sort: Role]" at bounding box center [379, 341] width 529 height 7
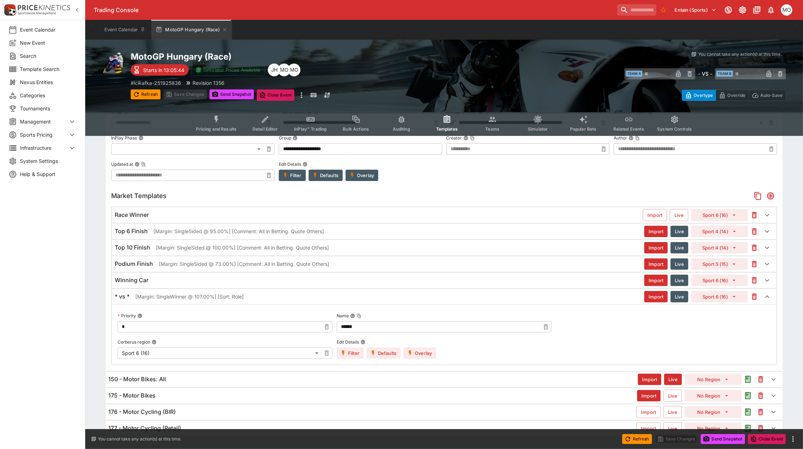
scroll to position [153, 0]
